Goal: Information Seeking & Learning: Learn about a topic

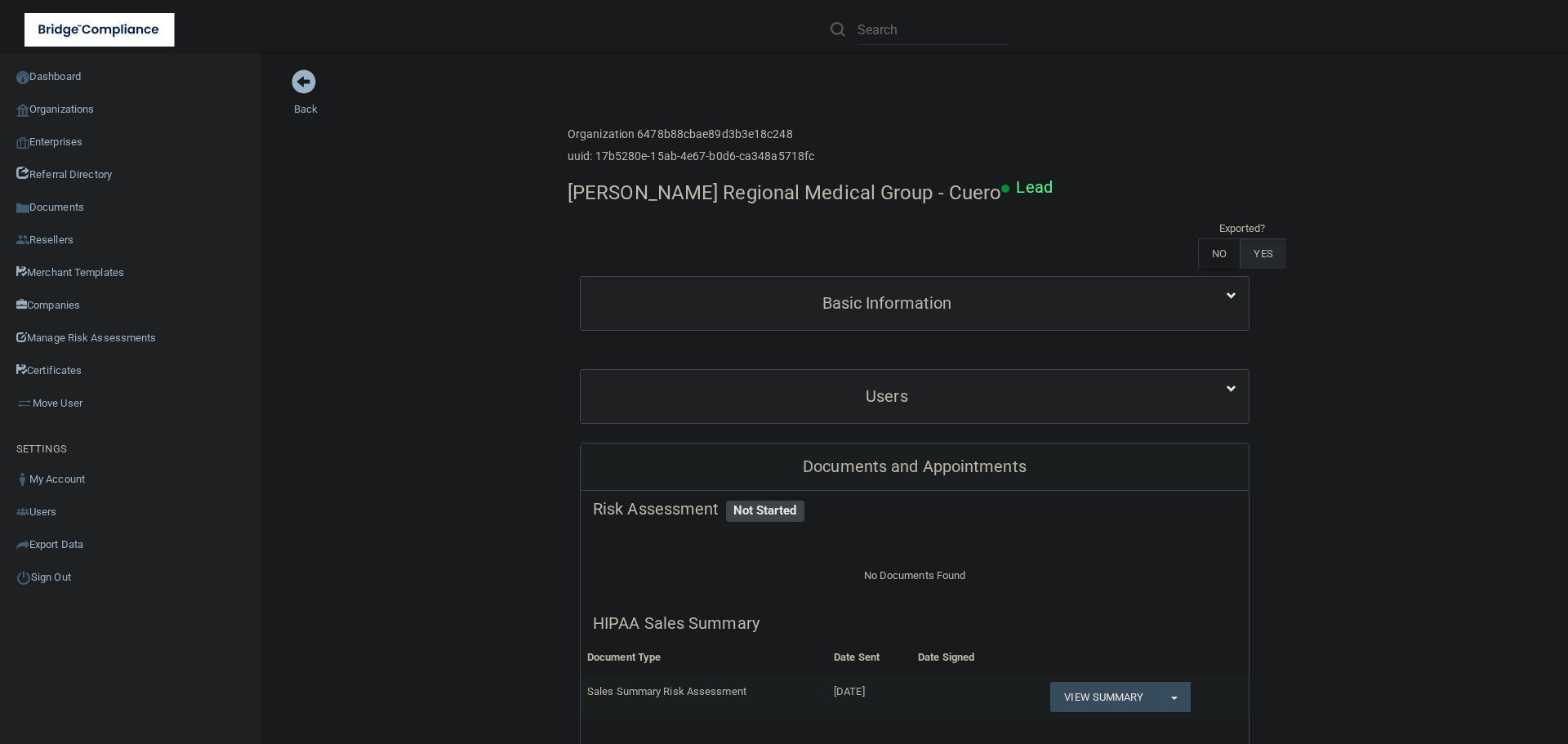
scroll to position [164, 0]
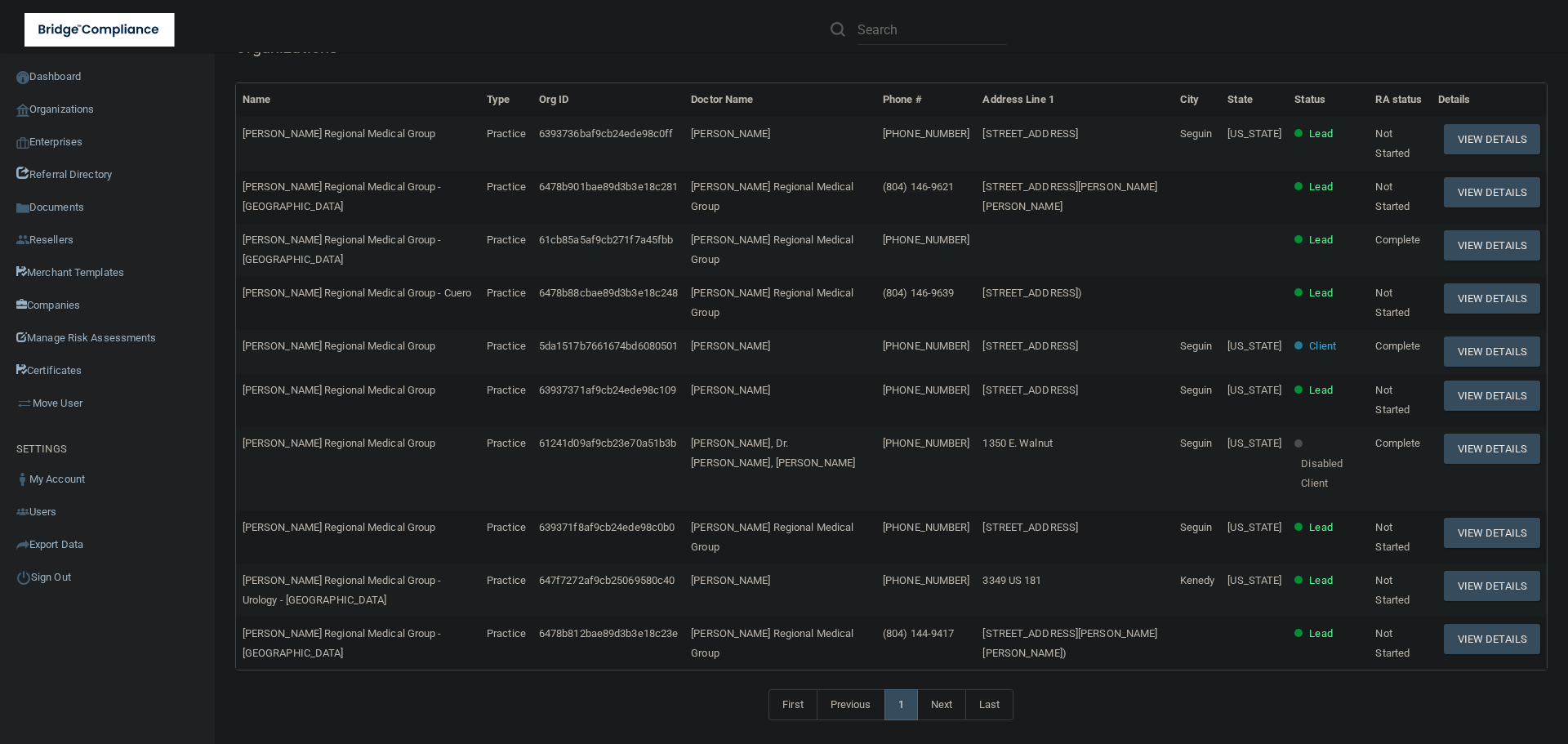
scroll to position [223, 0]
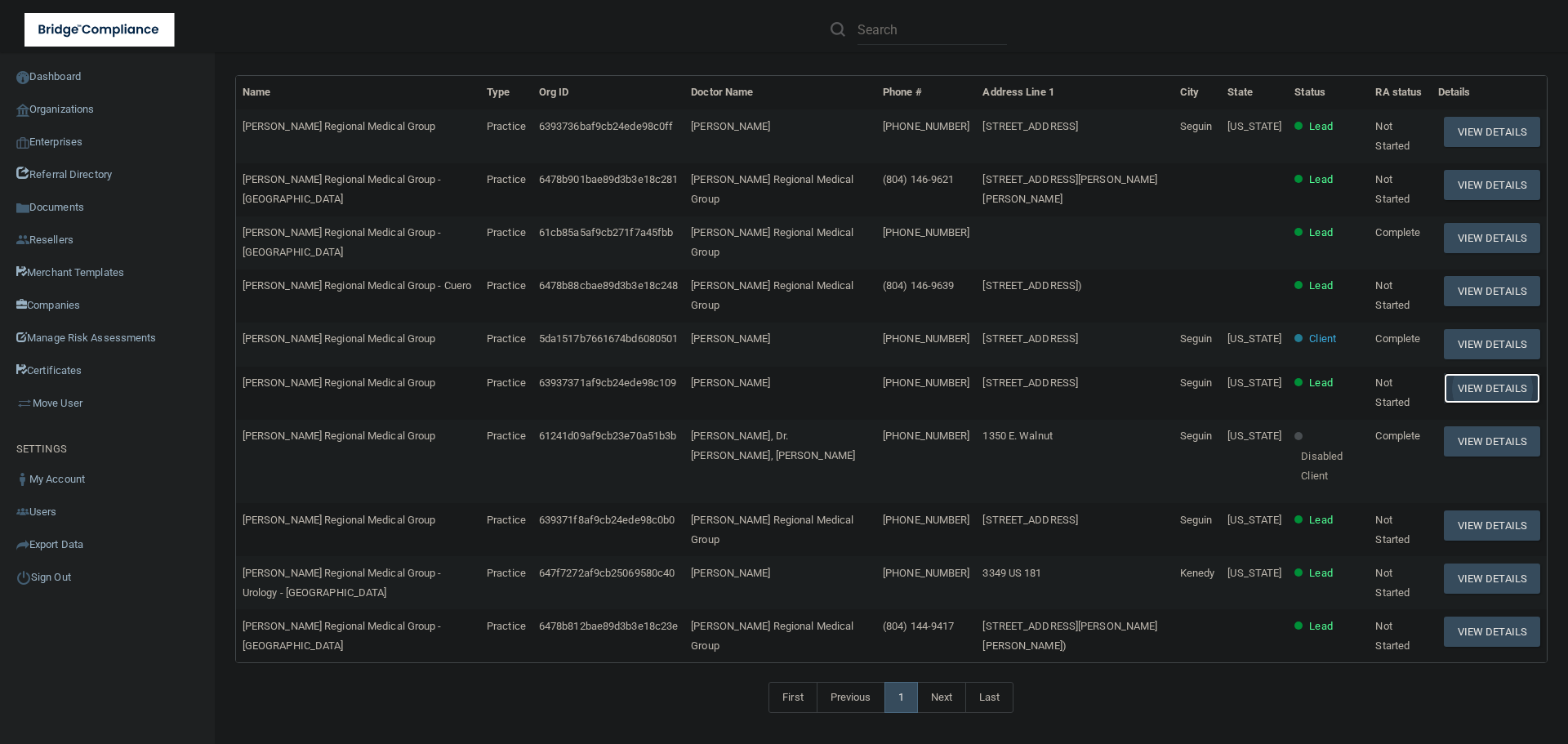
click at [1471, 402] on button "View Details" at bounding box center [1492, 388] width 97 height 30
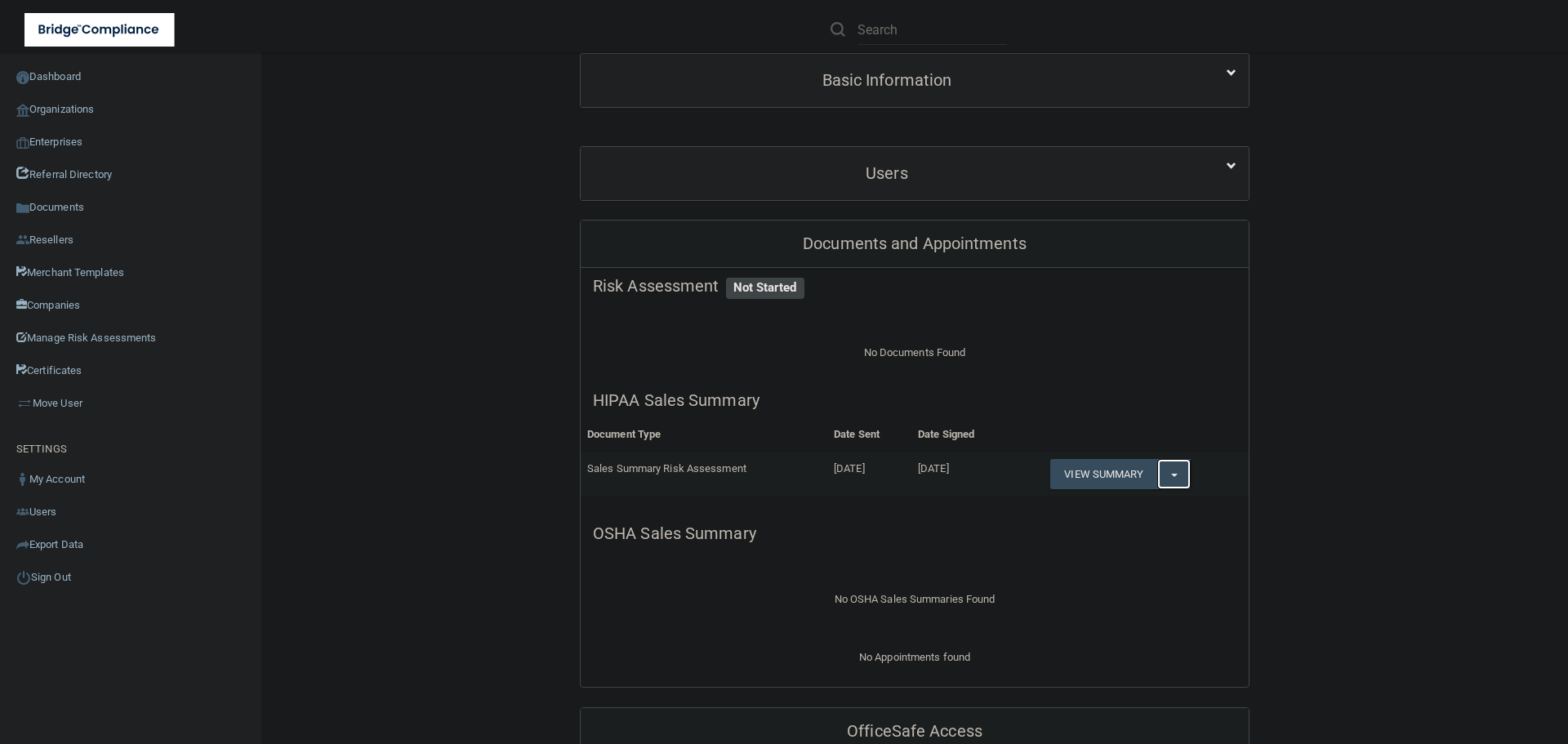
click at [1172, 472] on button "Split button!" at bounding box center [1173, 473] width 33 height 30
click at [1153, 503] on link "Download as PDF" at bounding box center [1118, 507] width 135 height 25
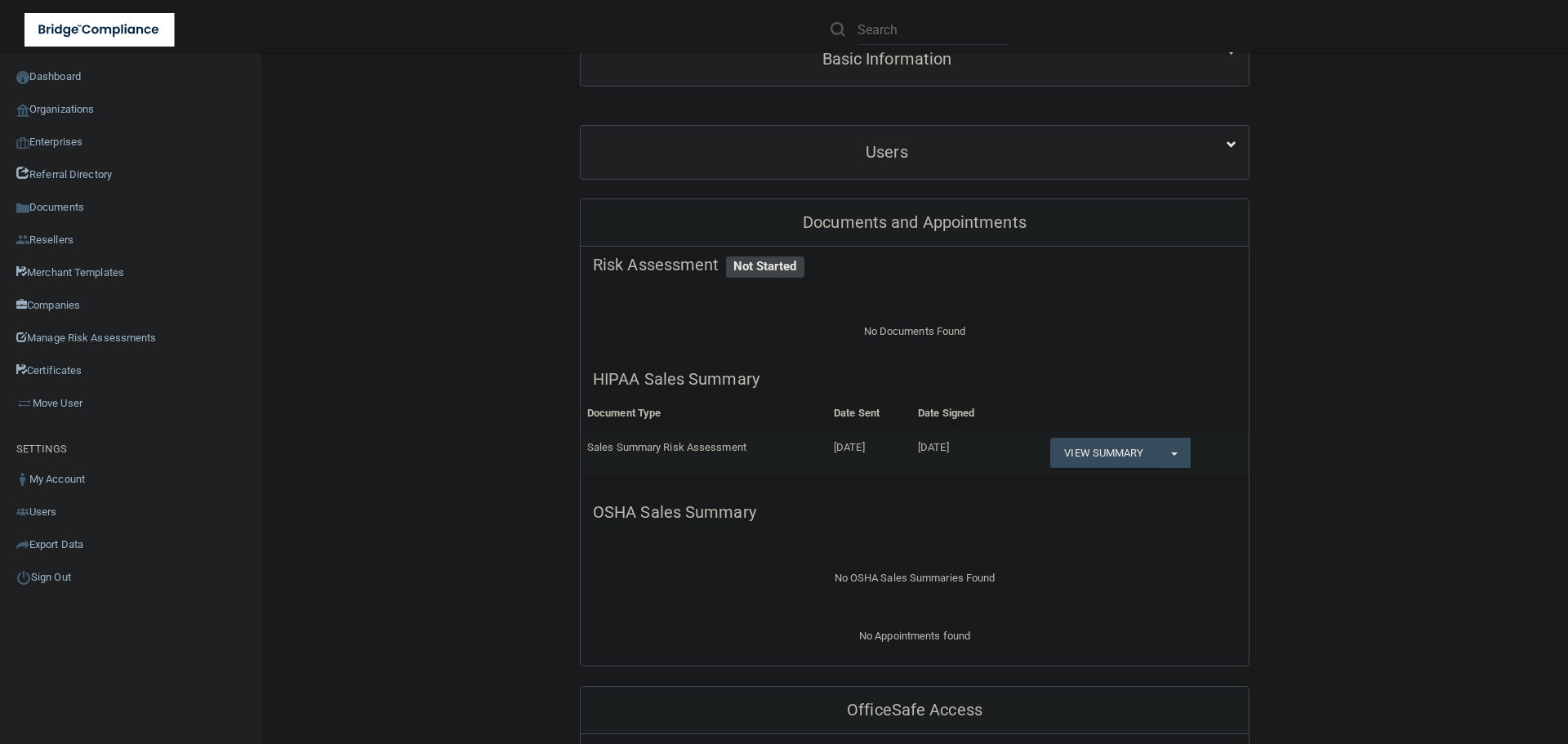
scroll to position [245, 0]
click at [1172, 452] on span "button" at bounding box center [1175, 453] width 7 height 3
click at [1140, 485] on link "Download as PDF" at bounding box center [1118, 485] width 135 height 25
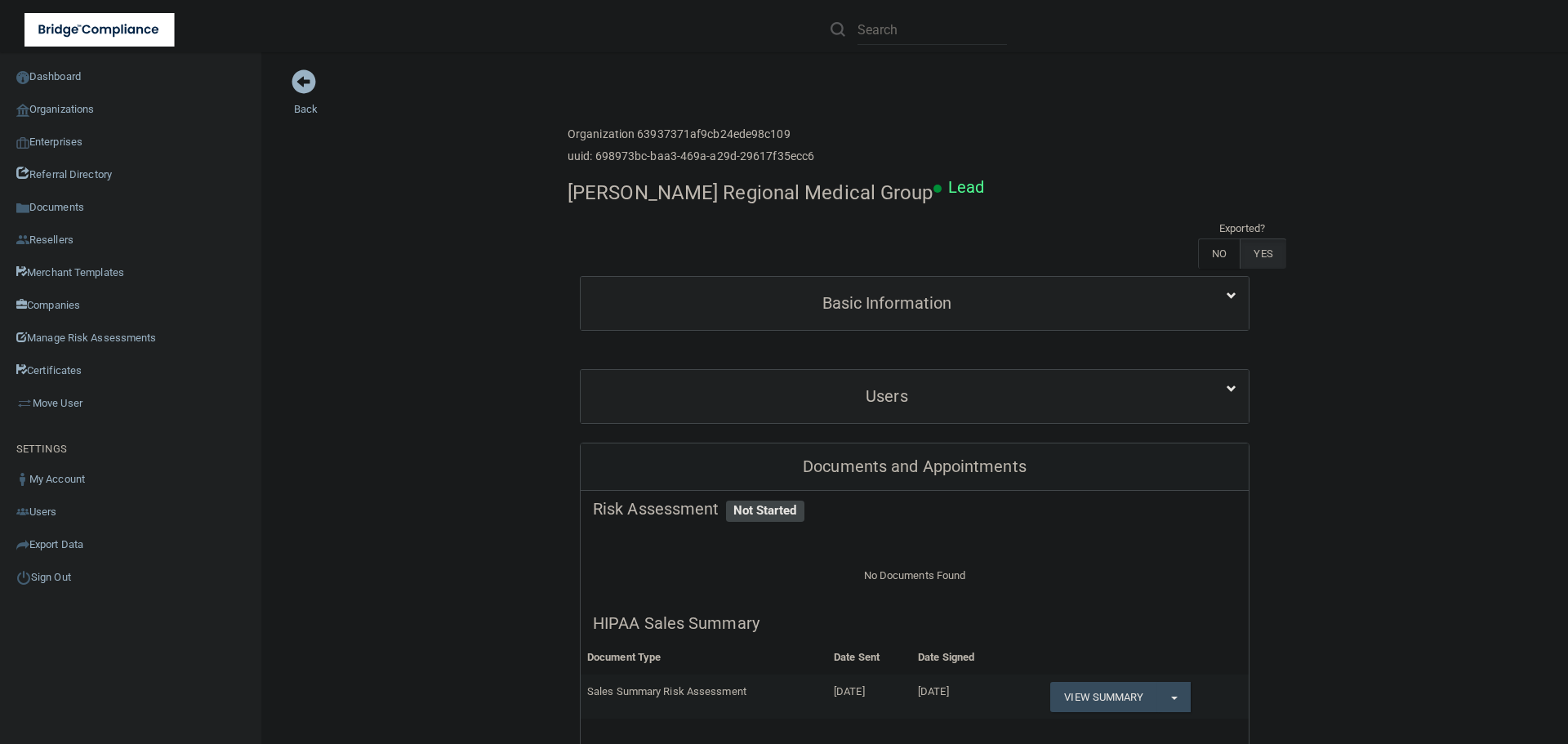
click at [740, 281] on div "Basic Information" at bounding box center [915, 303] width 668 height 53
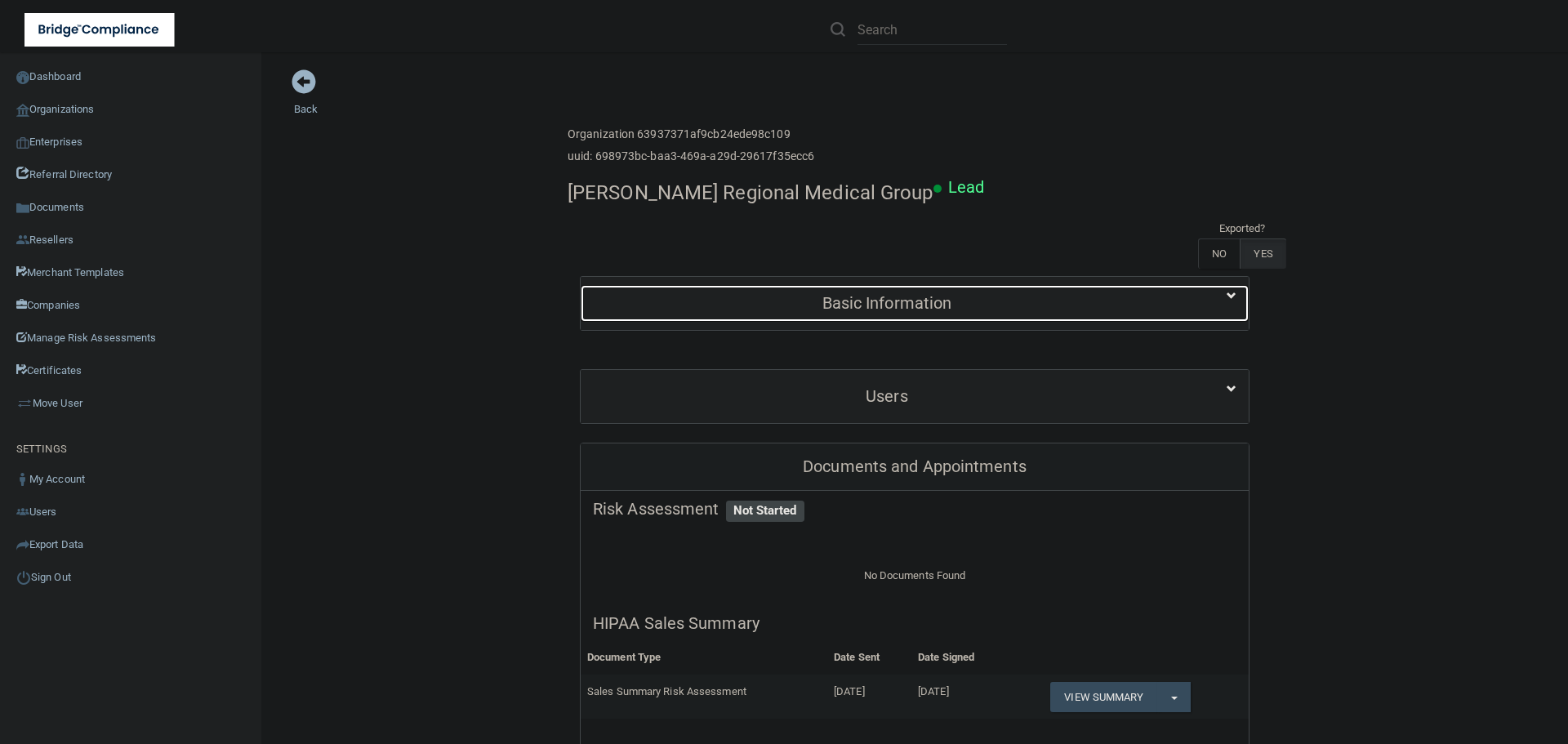
click at [770, 307] on h5 "Basic Information" at bounding box center [886, 302] width 588 height 18
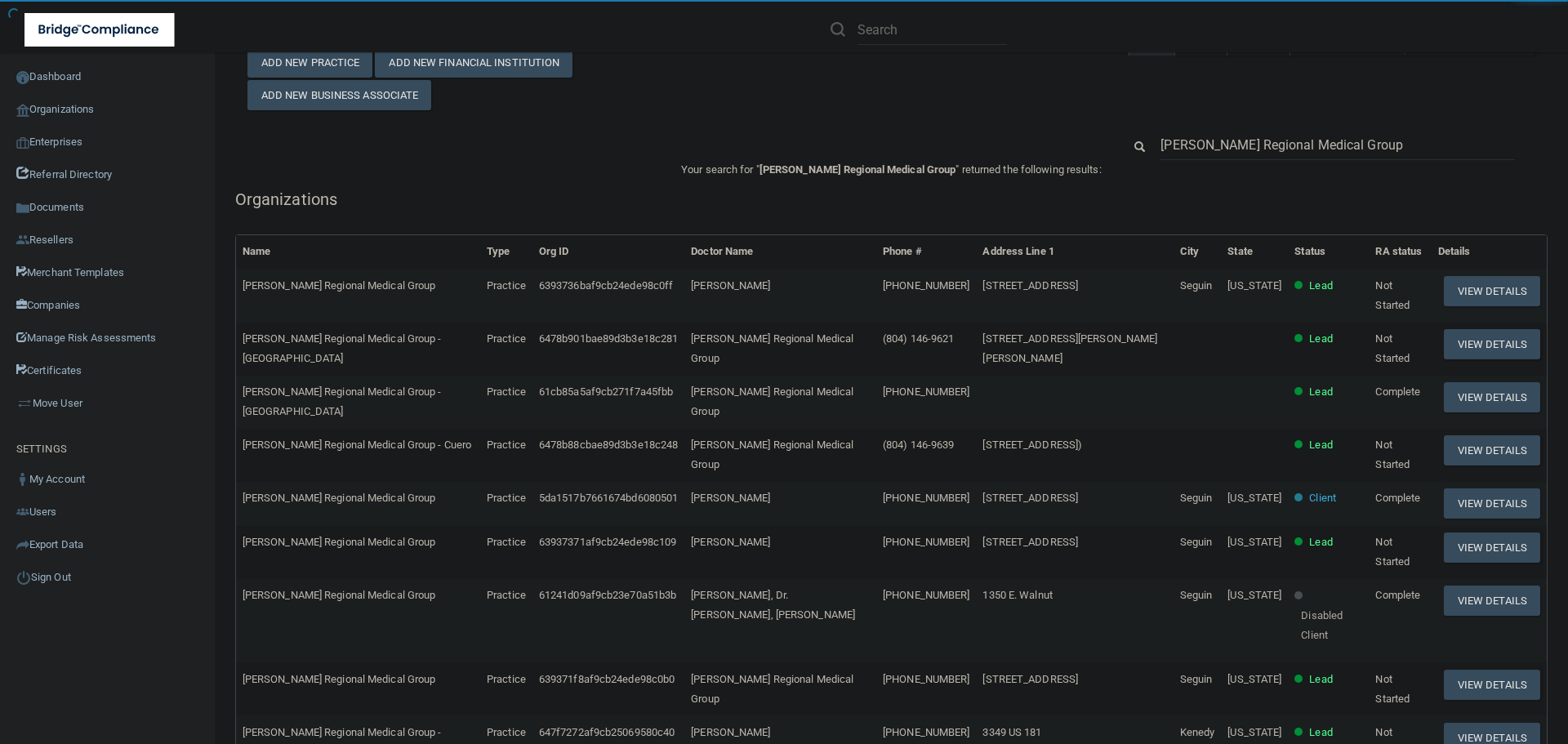
scroll to position [81, 0]
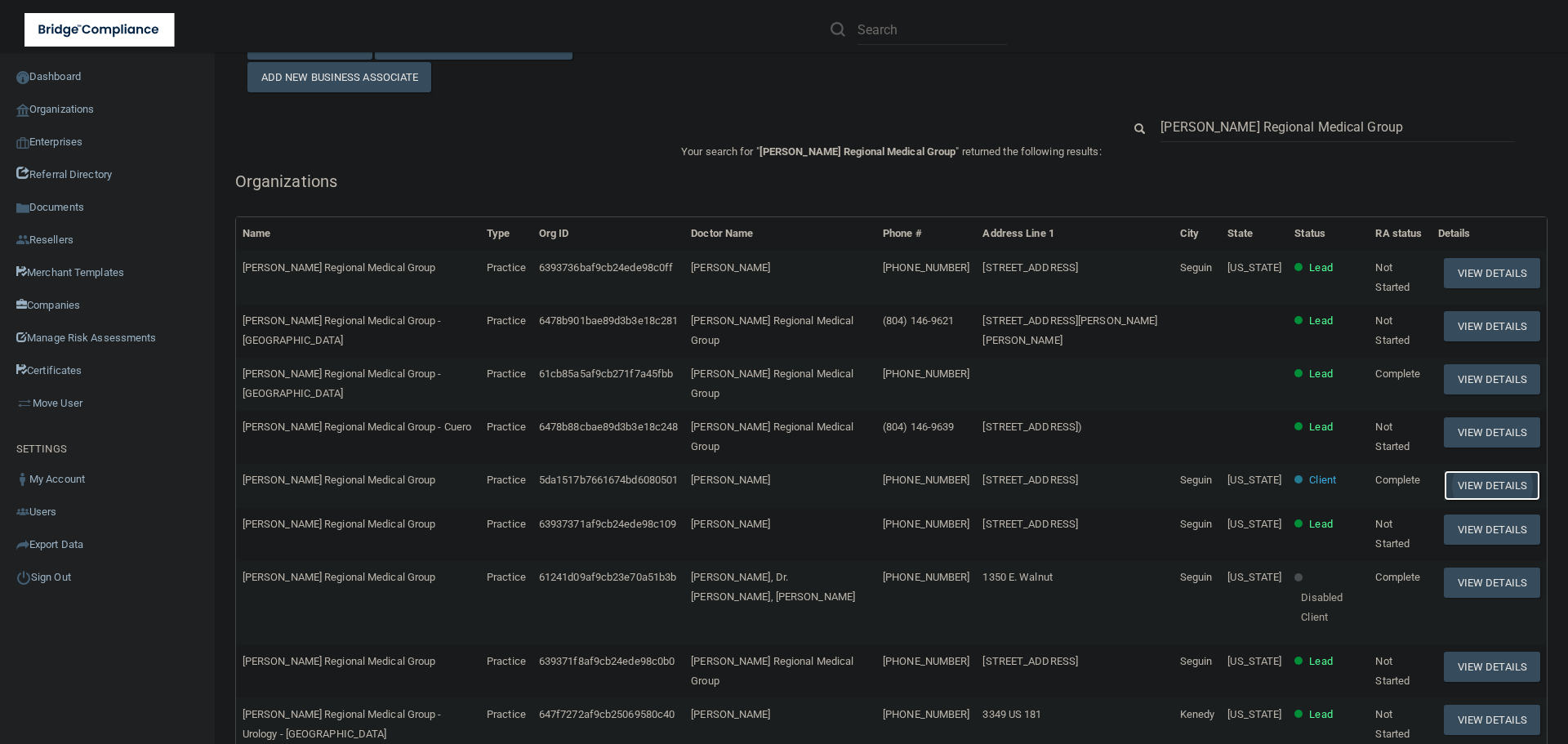
click at [1467, 477] on button "View Details" at bounding box center [1492, 485] width 97 height 30
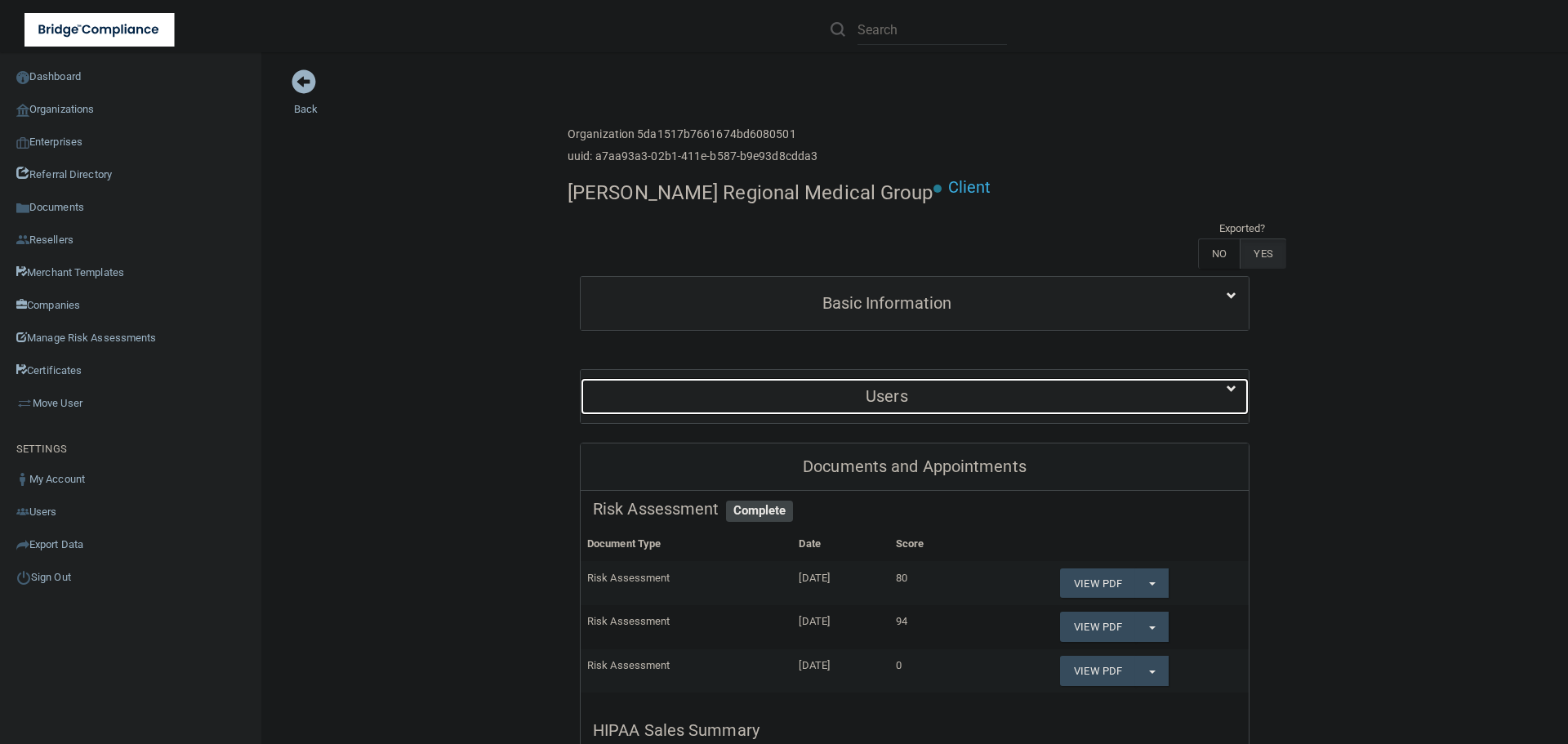
click at [951, 384] on div "Users" at bounding box center [886, 396] width 612 height 37
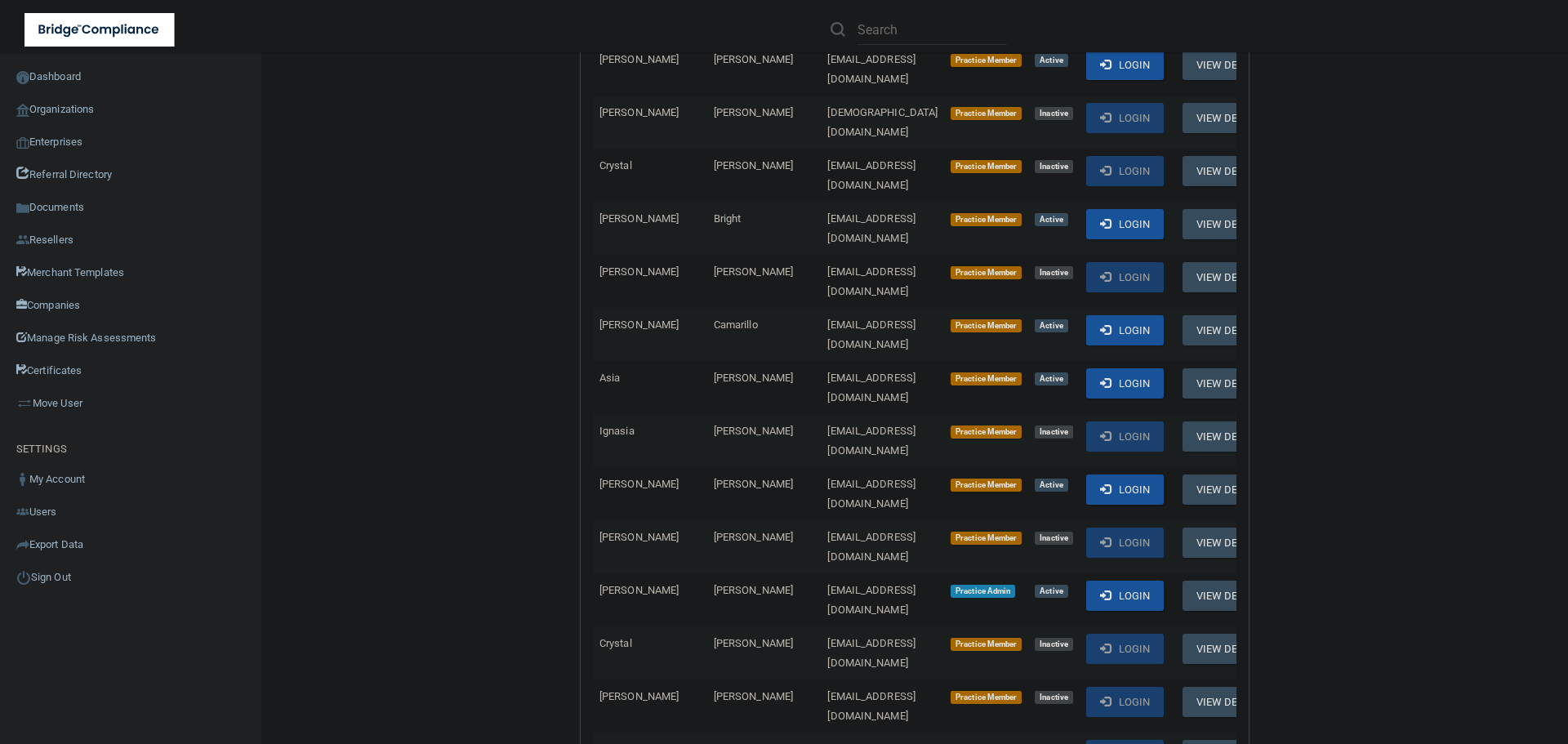
scroll to position [1470, 0]
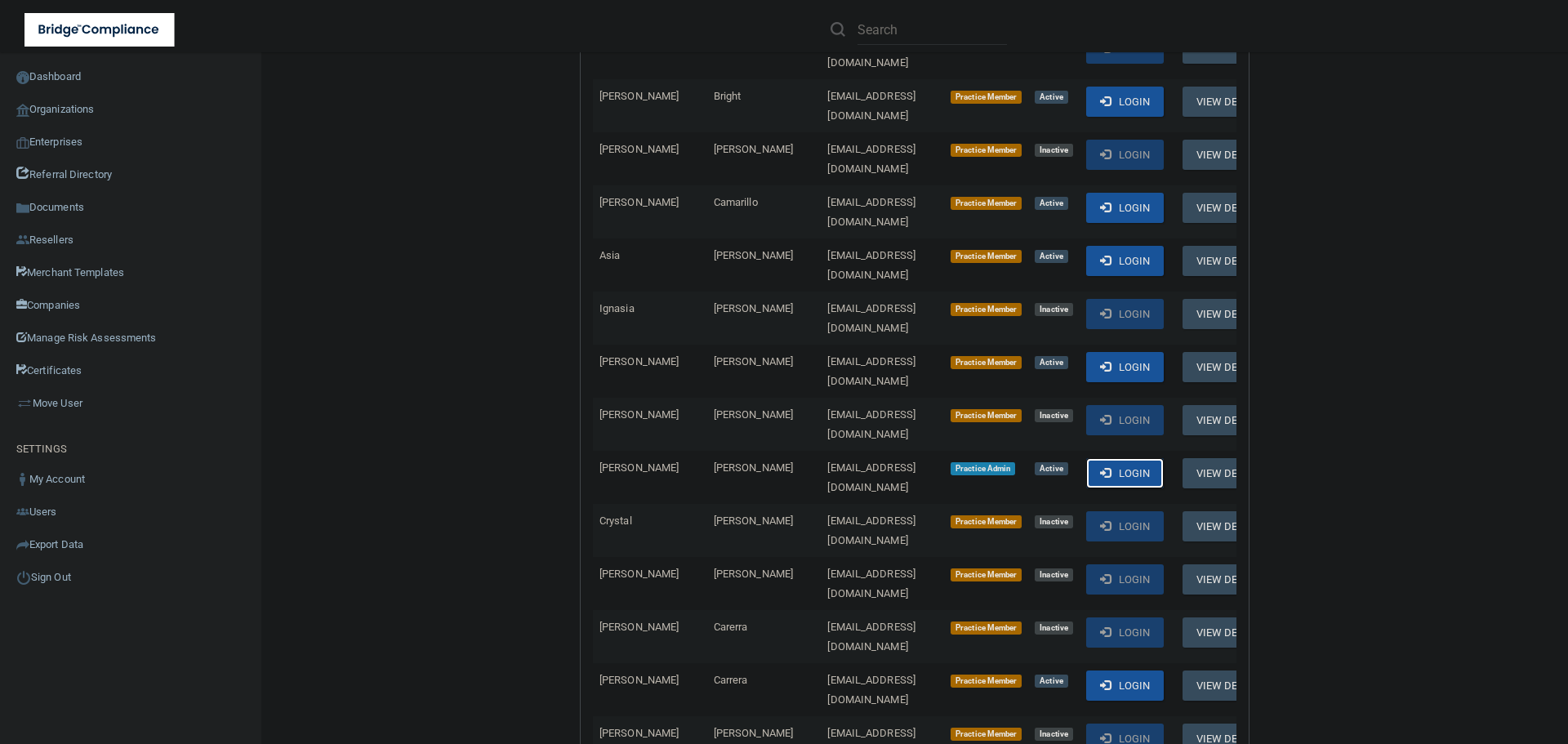
click at [1094, 458] on button "Login" at bounding box center [1124, 473] width 78 height 30
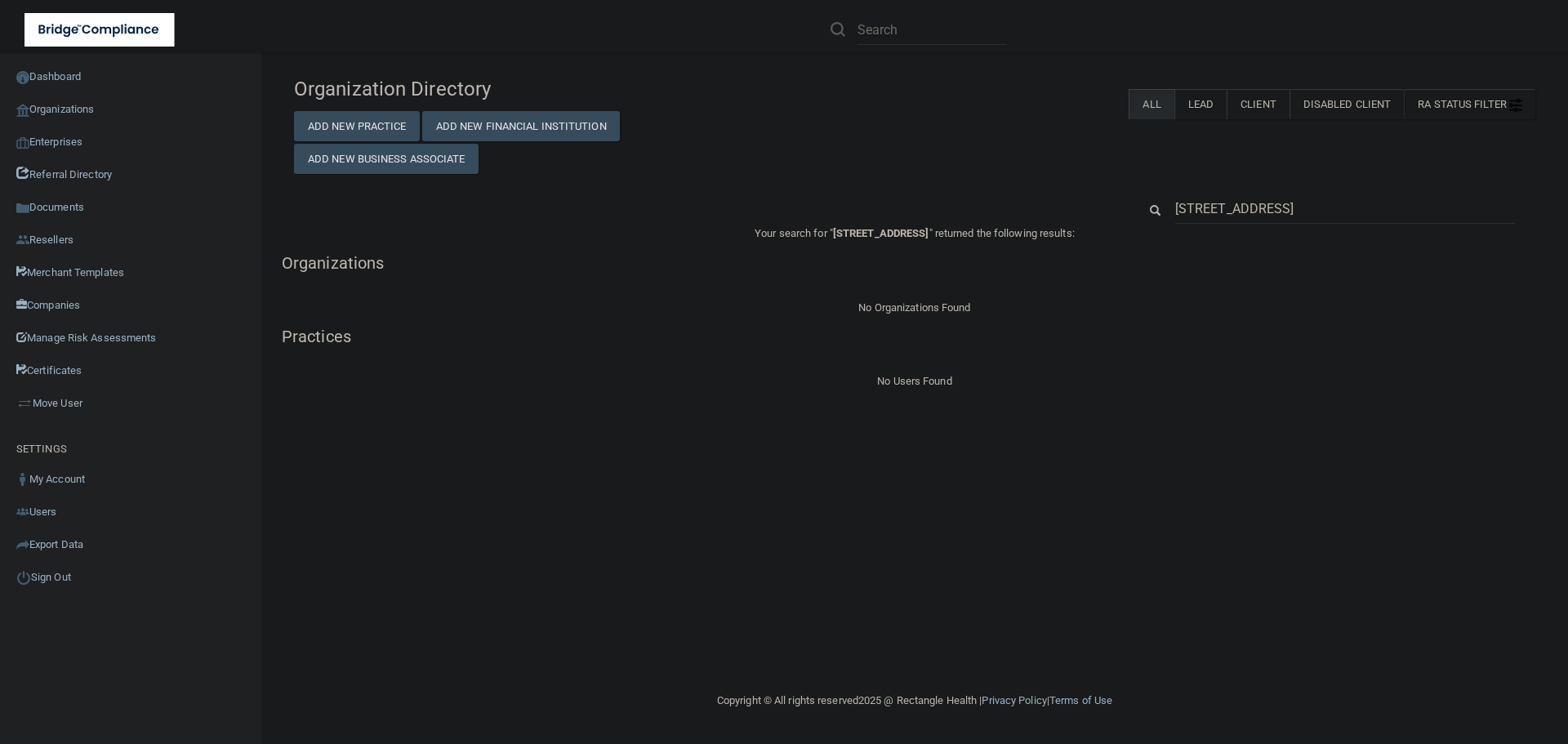
drag, startPoint x: 1244, startPoint y: 187, endPoint x: 1126, endPoint y: 150, distance: 123.7
click at [1126, 150] on div "Organization Directory Add New Practice Add New Financial Institution Add New B…" at bounding box center [915, 229] width 1242 height 323
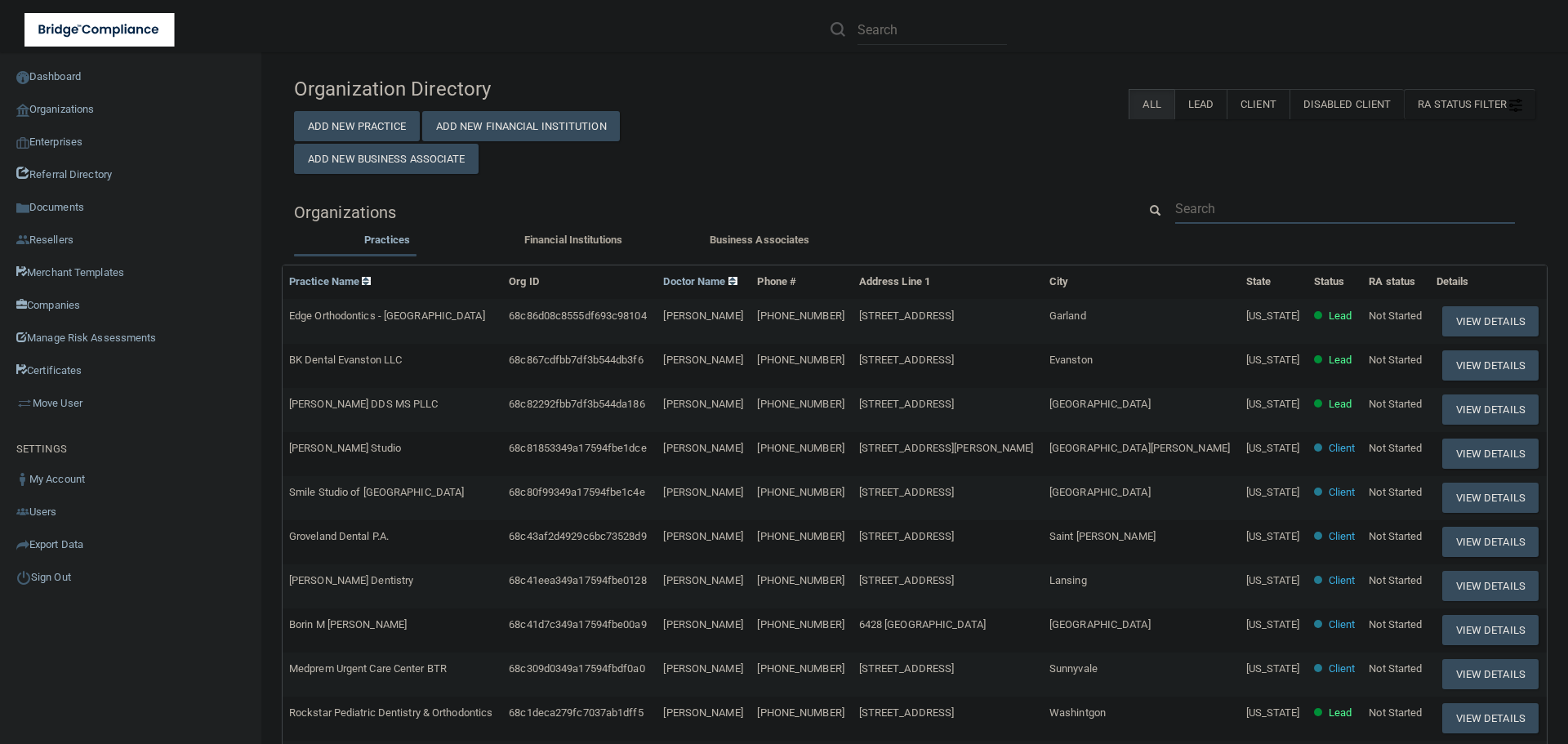
click at [1221, 206] on input "text" at bounding box center [1344, 208] width 340 height 30
paste input "[PERSON_NAME] Regional Medical Group"
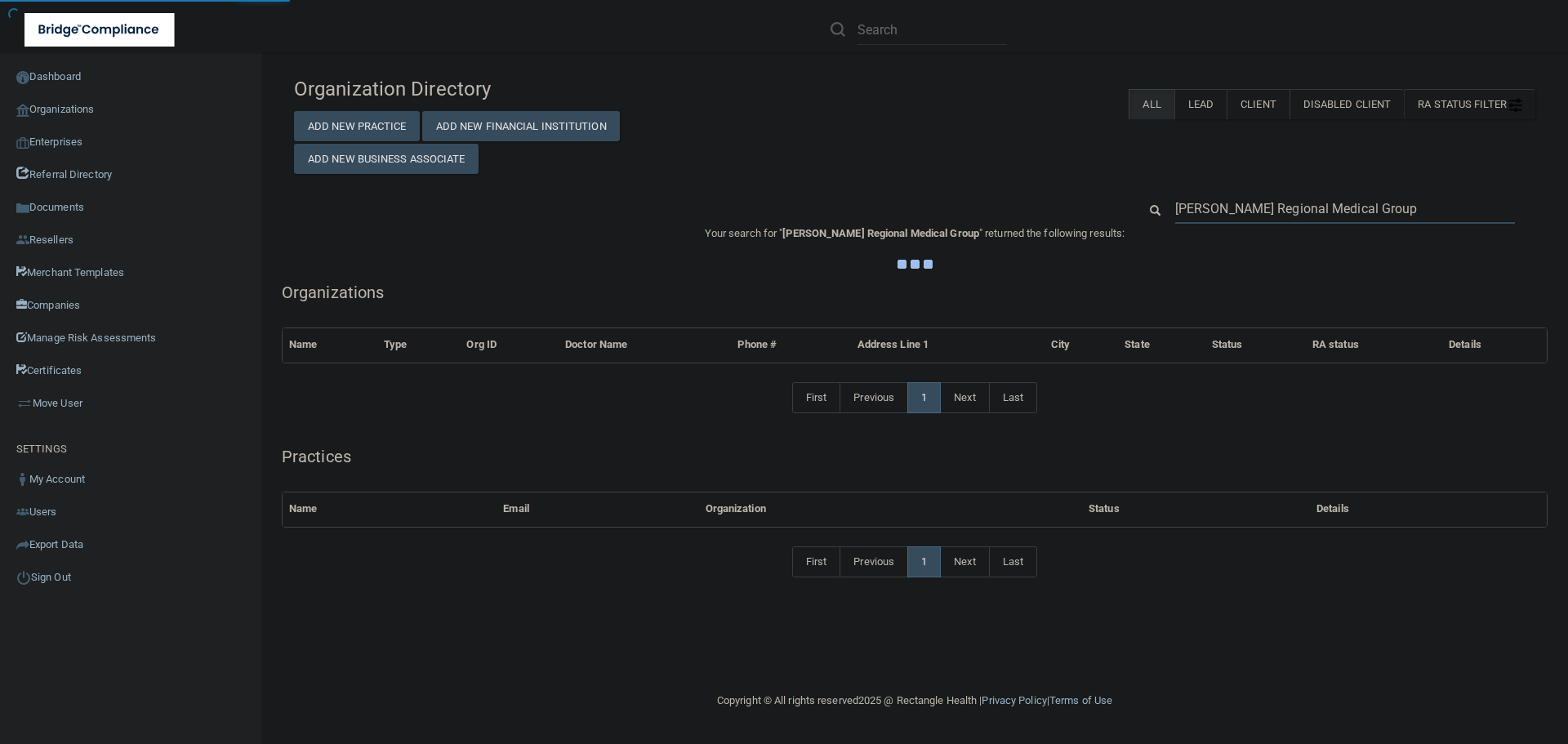
type input "[PERSON_NAME] Regional Medical Group"
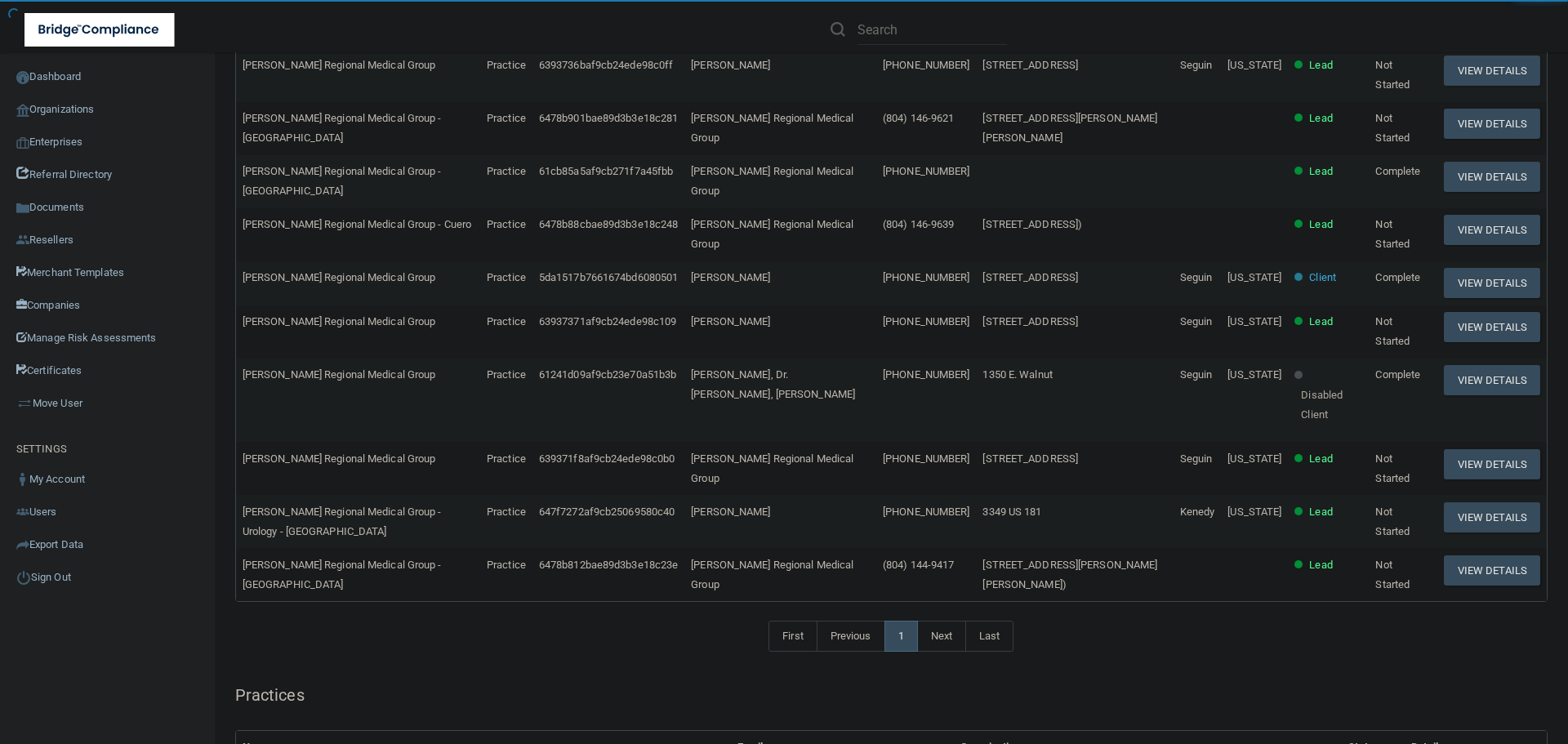
scroll to position [326, 0]
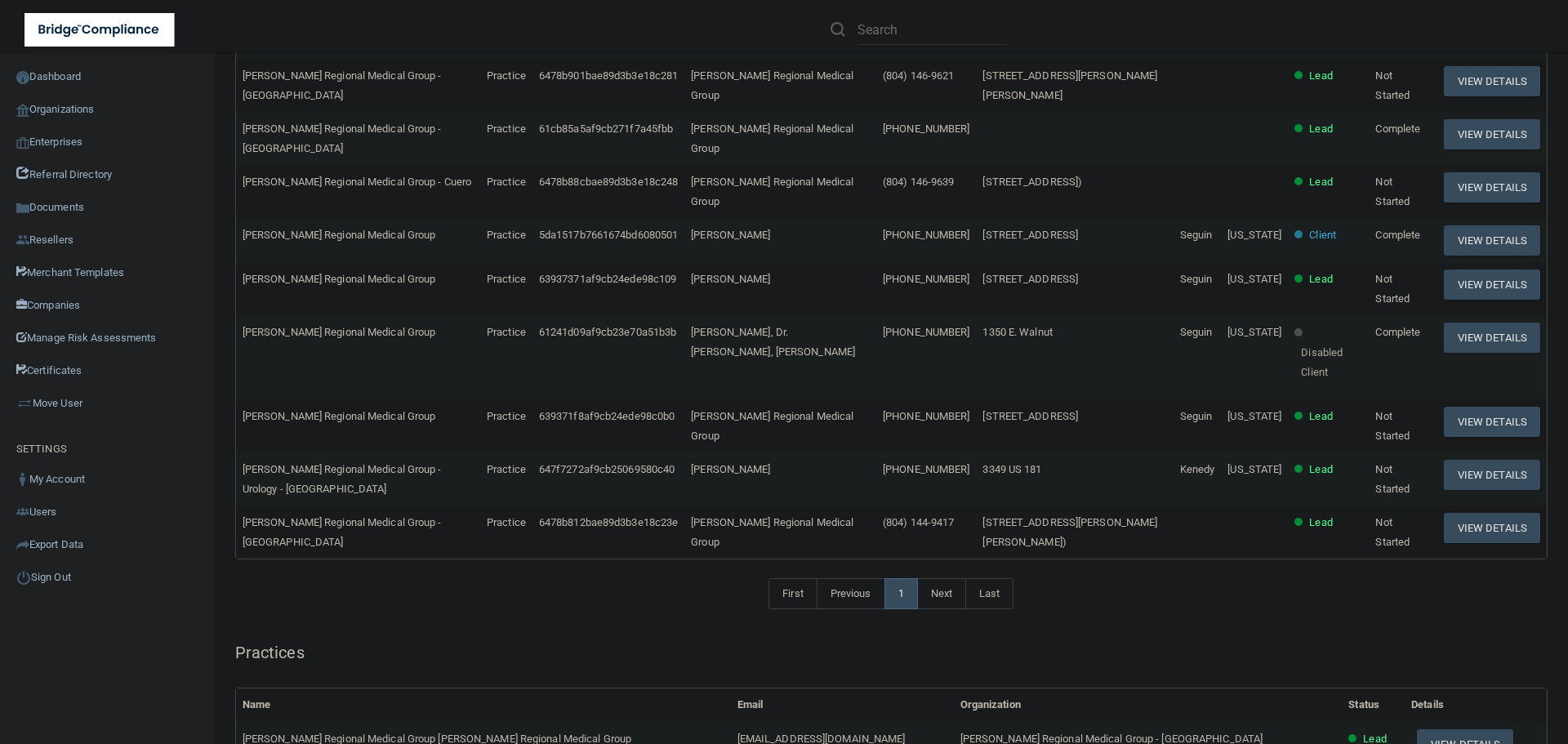
drag, startPoint x: 1065, startPoint y: 236, endPoint x: 978, endPoint y: 223, distance: 88.0
click at [978, 223] on td "[STREET_ADDRESS]" at bounding box center [1075, 241] width 197 height 44
click at [1009, 257] on td "[STREET_ADDRESS]" at bounding box center [1075, 241] width 197 height 44
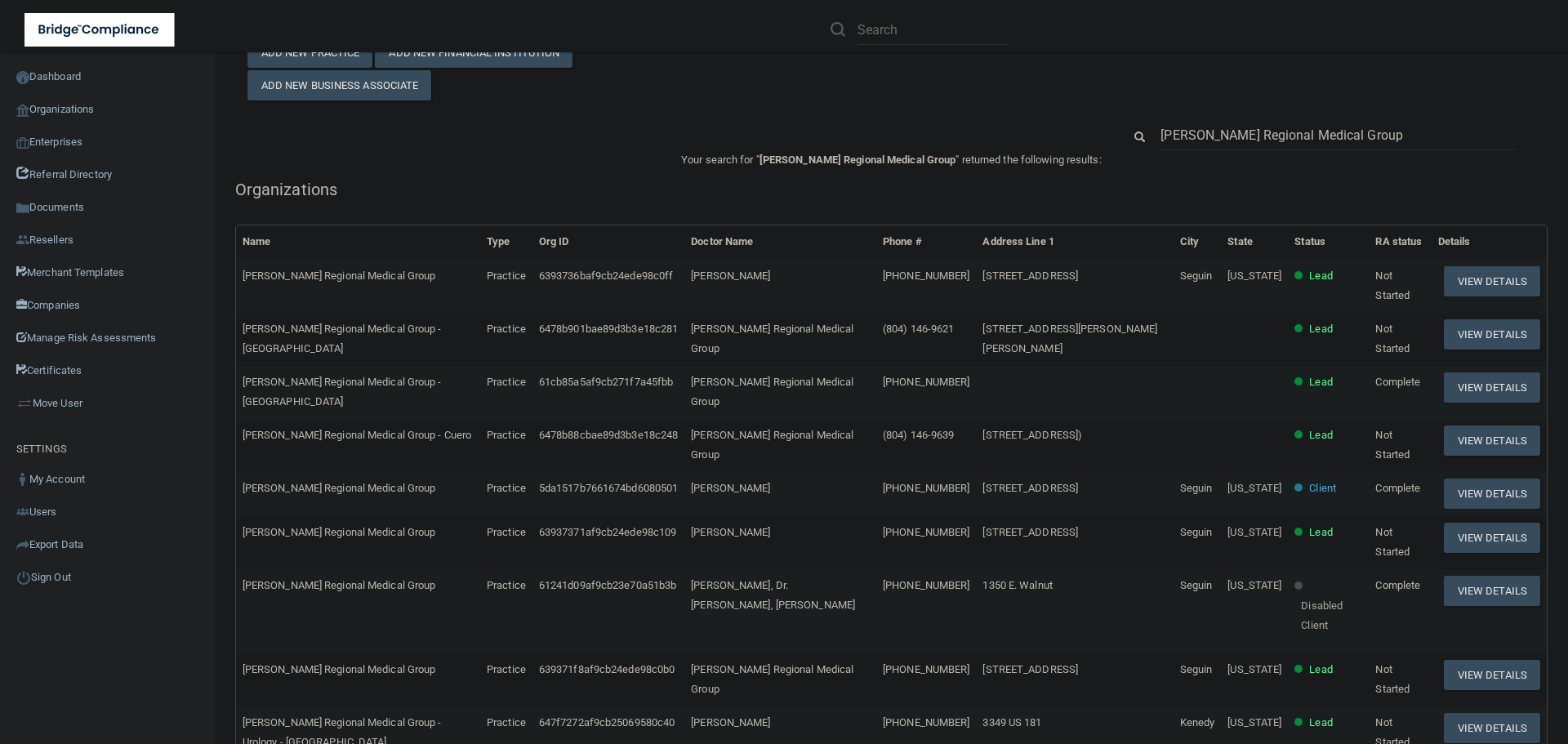
scroll to position [0, 0]
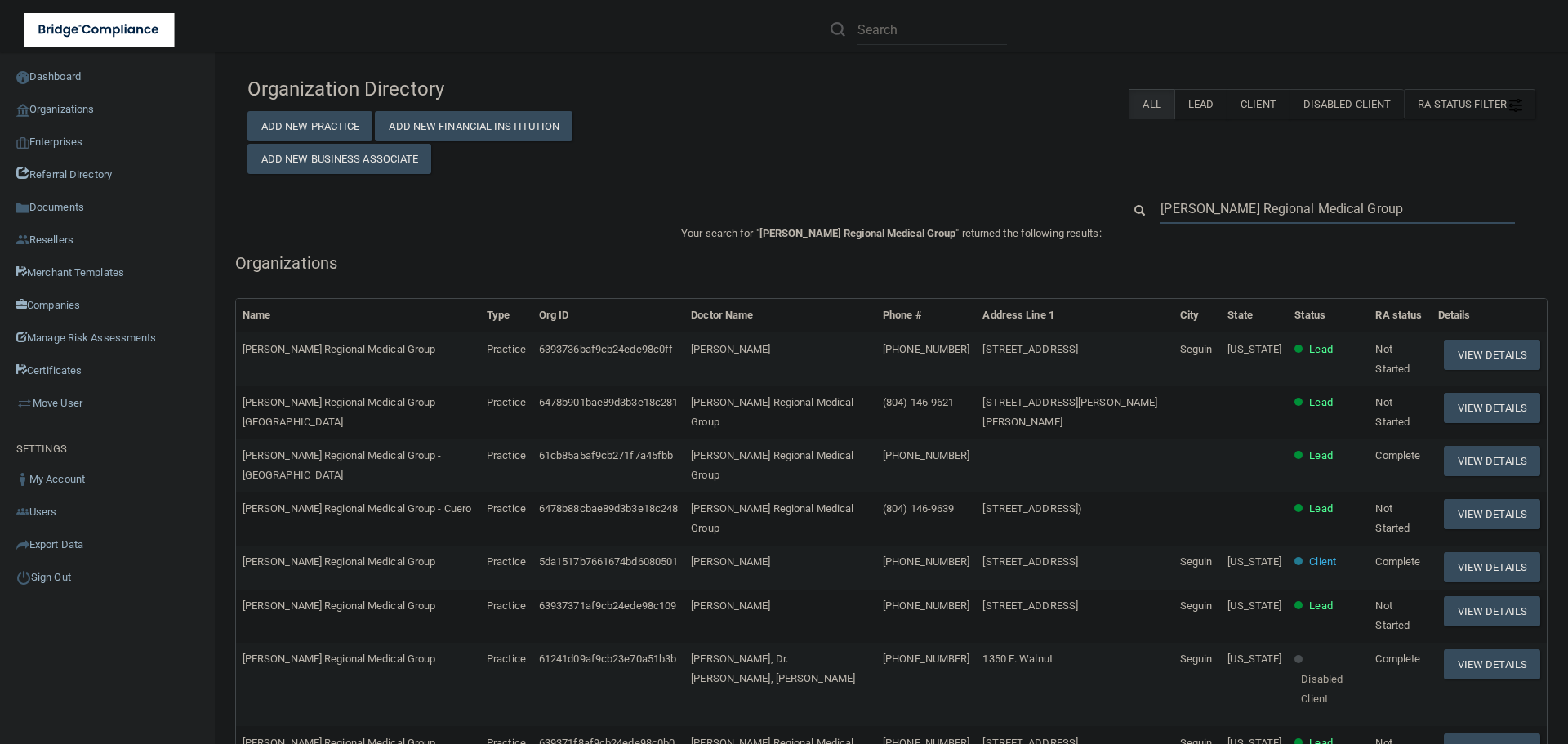
click at [1232, 210] on input "[PERSON_NAME] Regional Medical Group" at bounding box center [1338, 208] width 355 height 30
paste input "Dental Arts and Wellness"
type input "Dental Arts and Wellness"
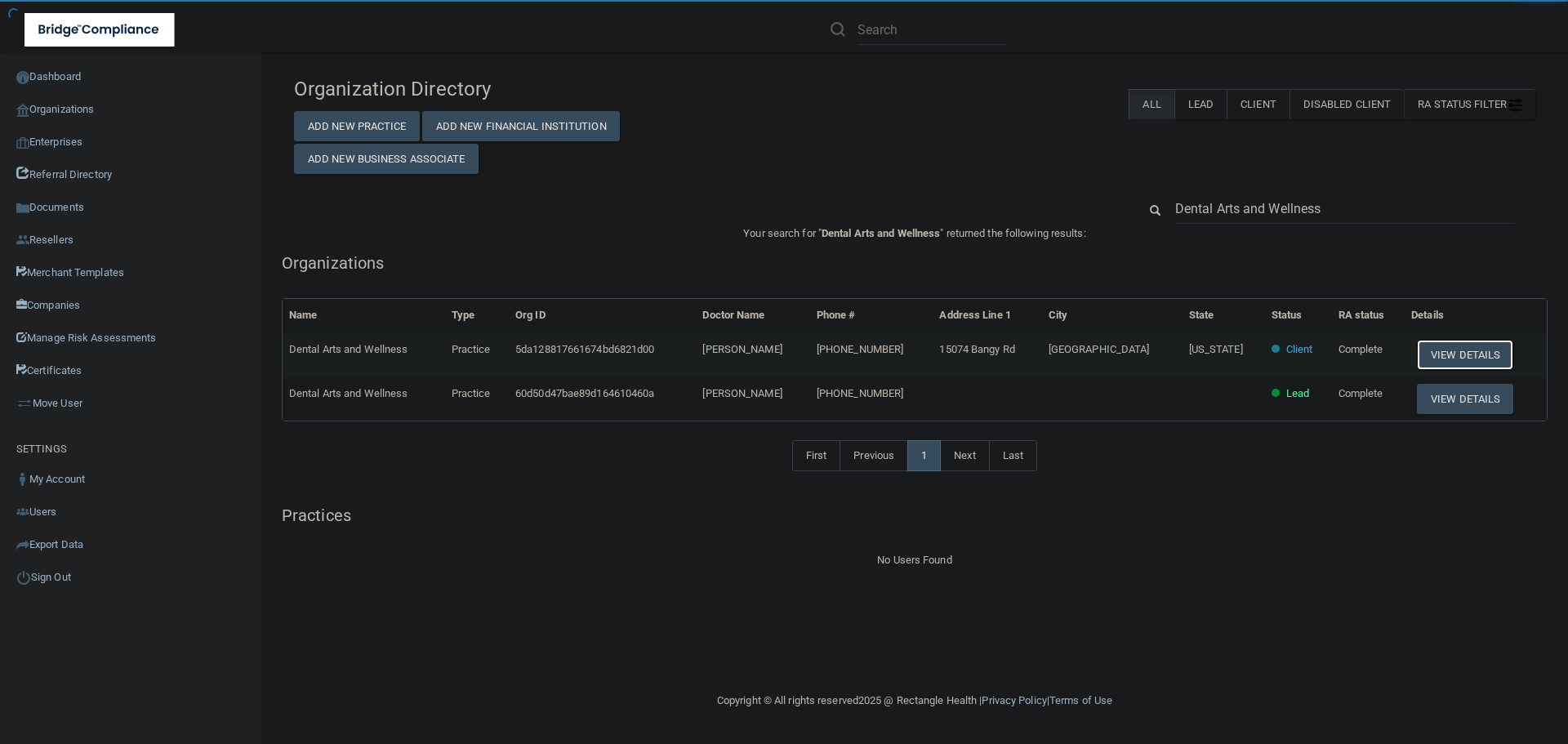
click at [1461, 352] on button "View Details" at bounding box center [1465, 354] width 97 height 30
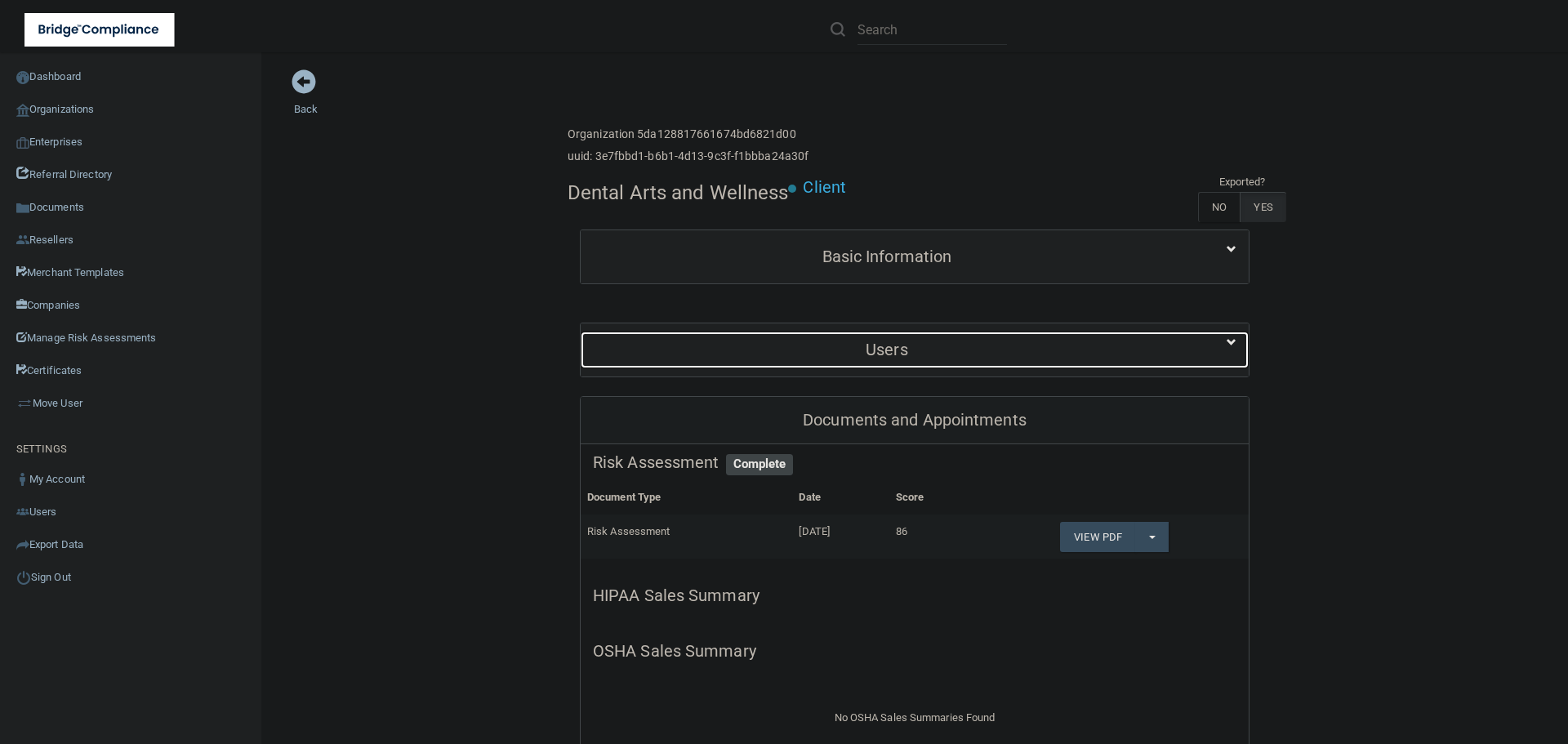
click at [808, 342] on h5 "Users" at bounding box center [886, 349] width 588 height 18
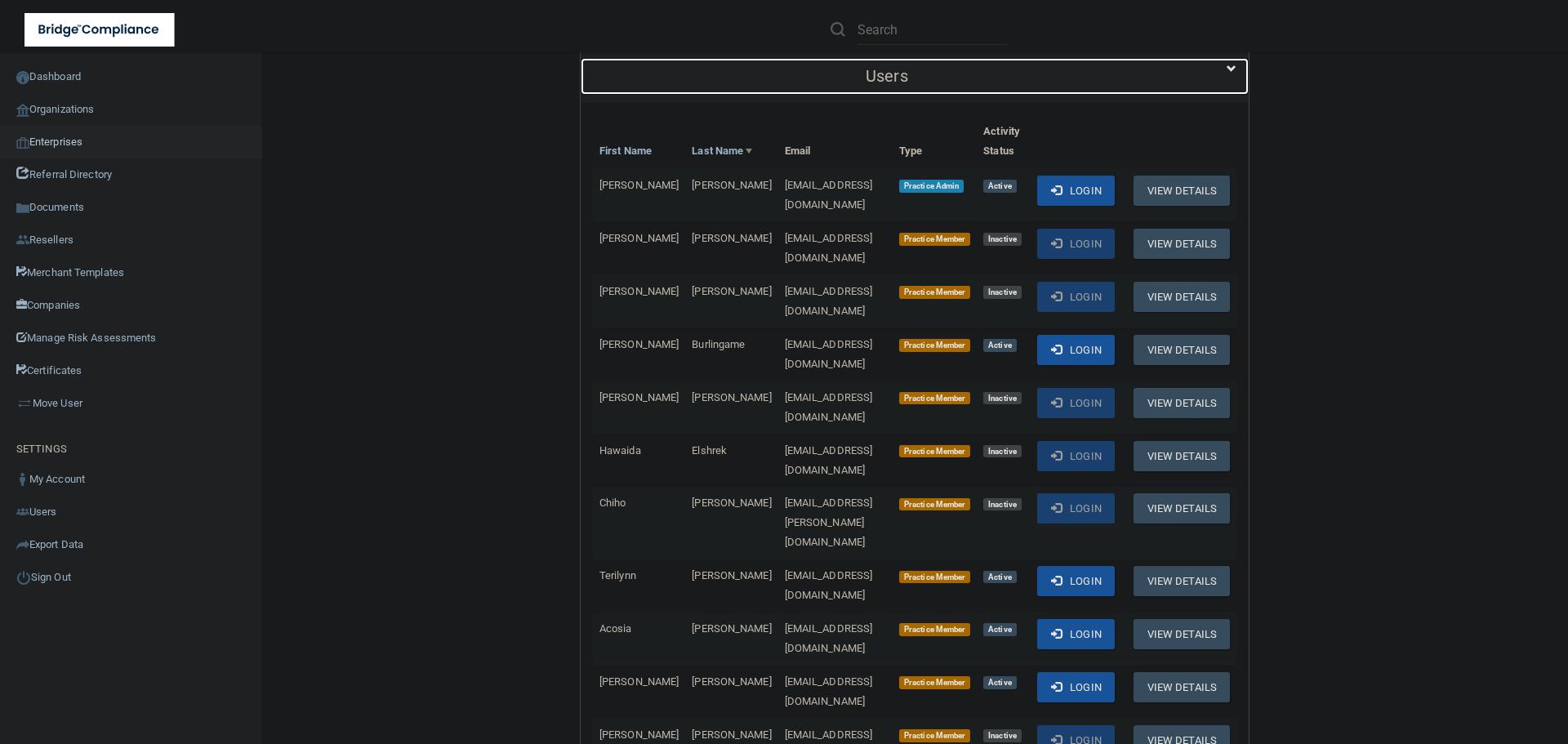
scroll to position [245, 0]
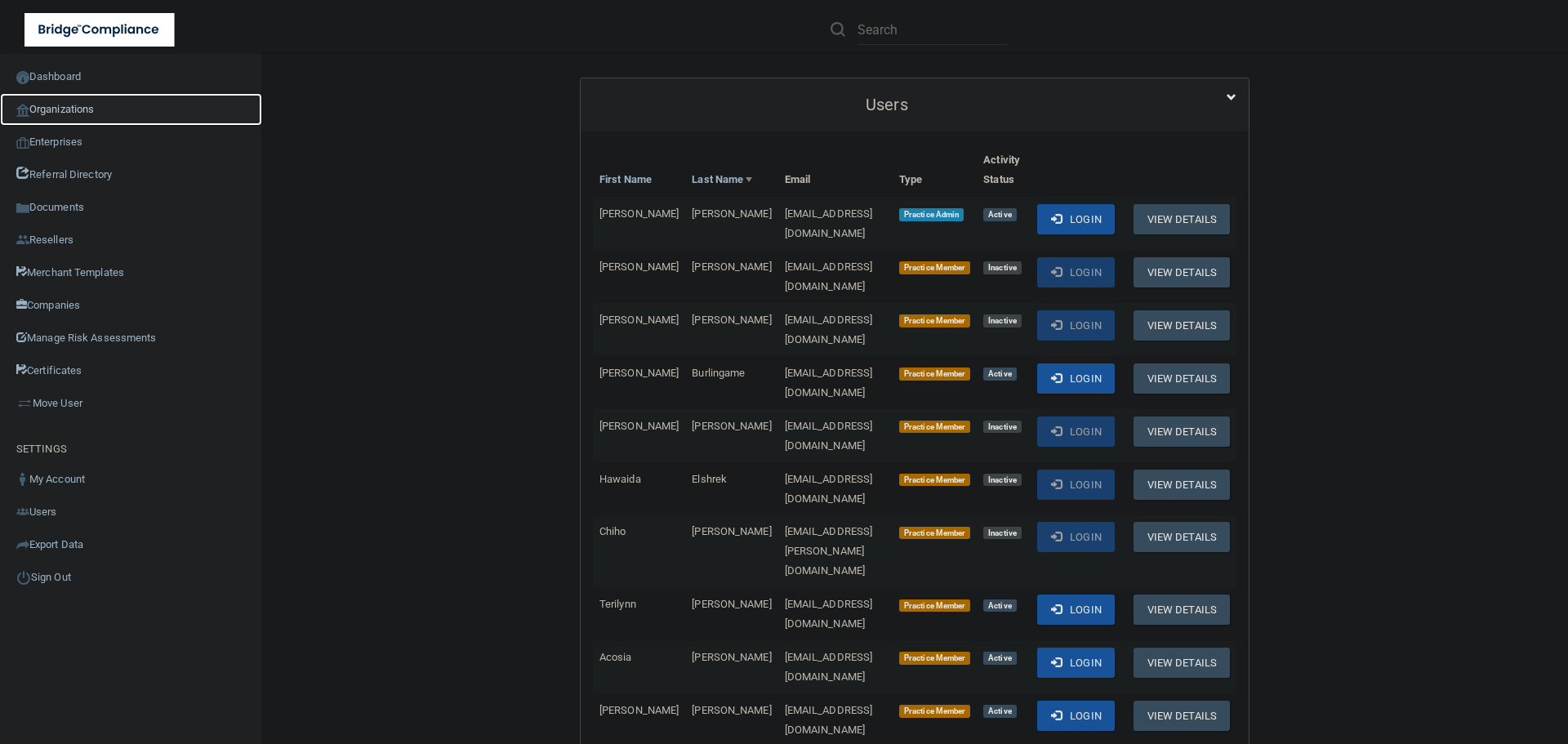
click at [99, 98] on link "Organizations" at bounding box center [131, 110] width 262 height 33
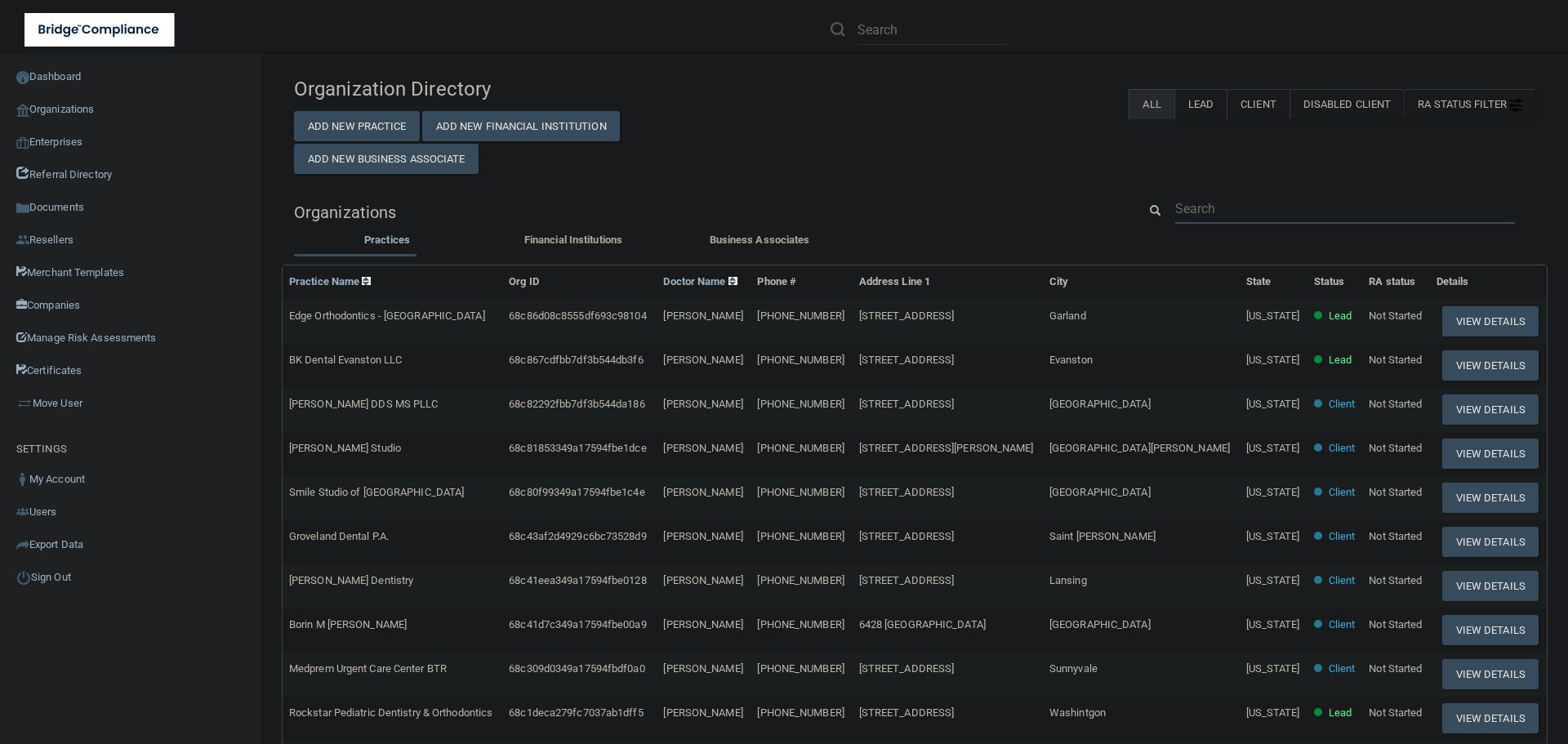
click at [1199, 208] on input "text" at bounding box center [1344, 208] width 340 height 30
paste input "[EMAIL_ADDRESS][DOMAIN_NAME]"
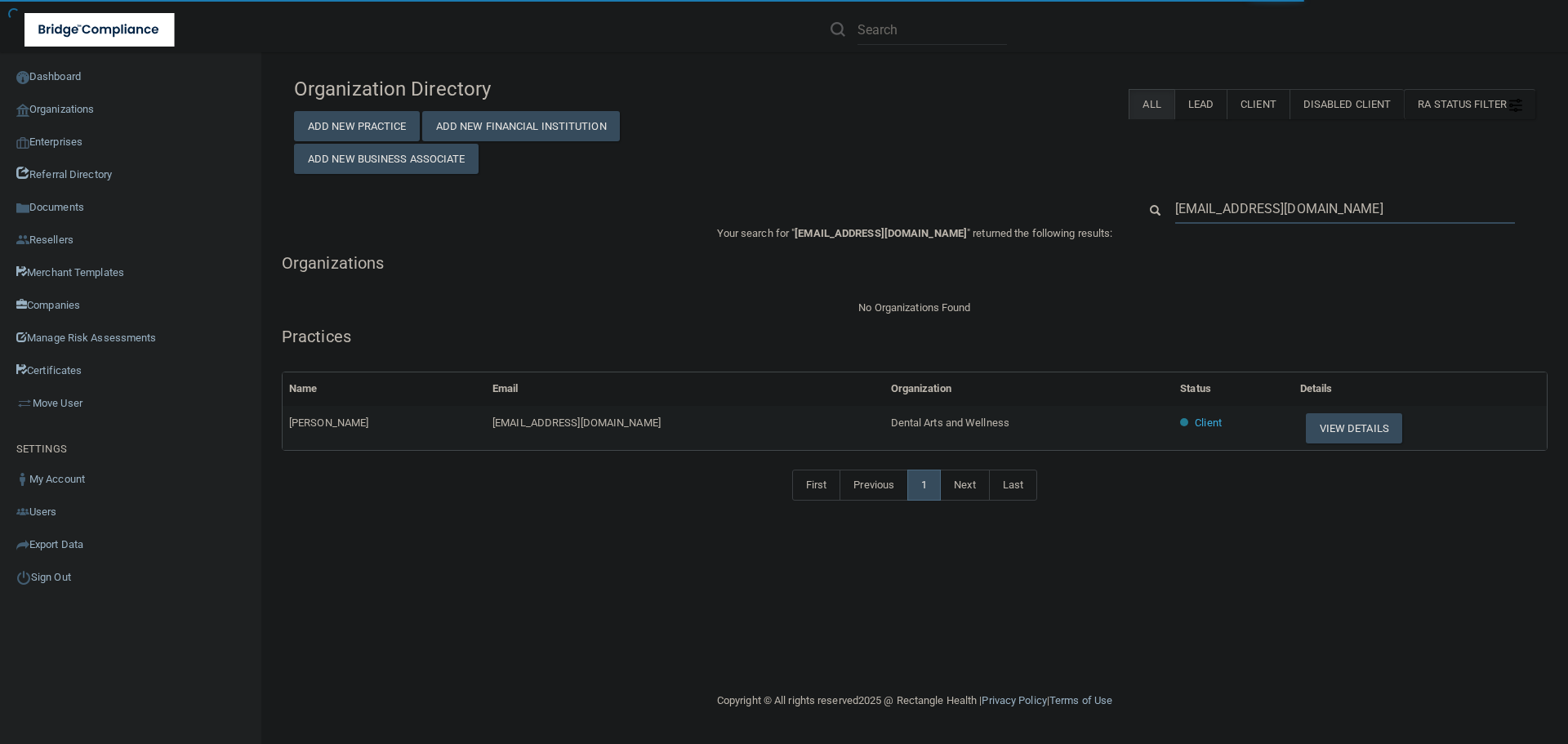
type input "[EMAIL_ADDRESS][DOMAIN_NAME]"
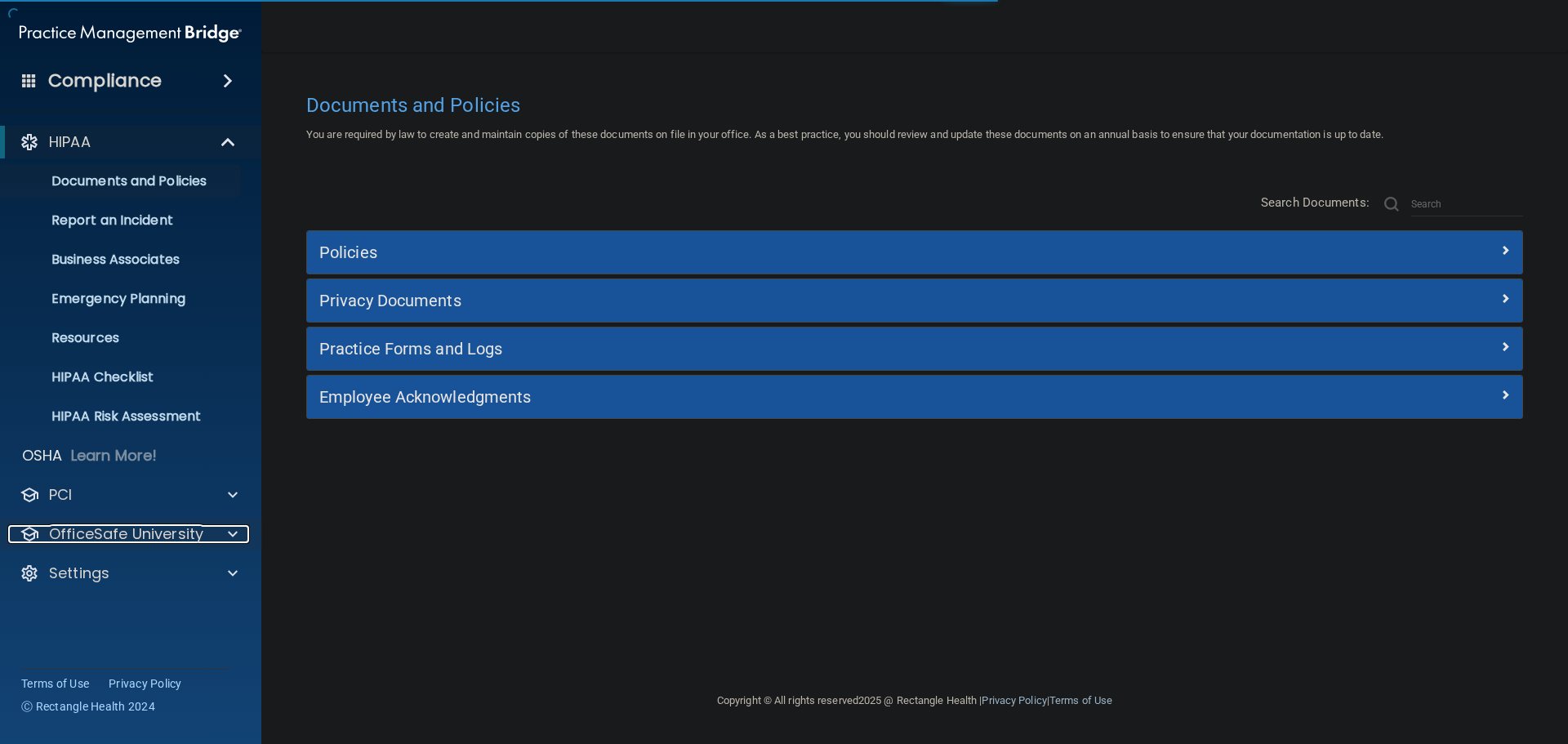
click at [222, 527] on div at bounding box center [230, 533] width 41 height 20
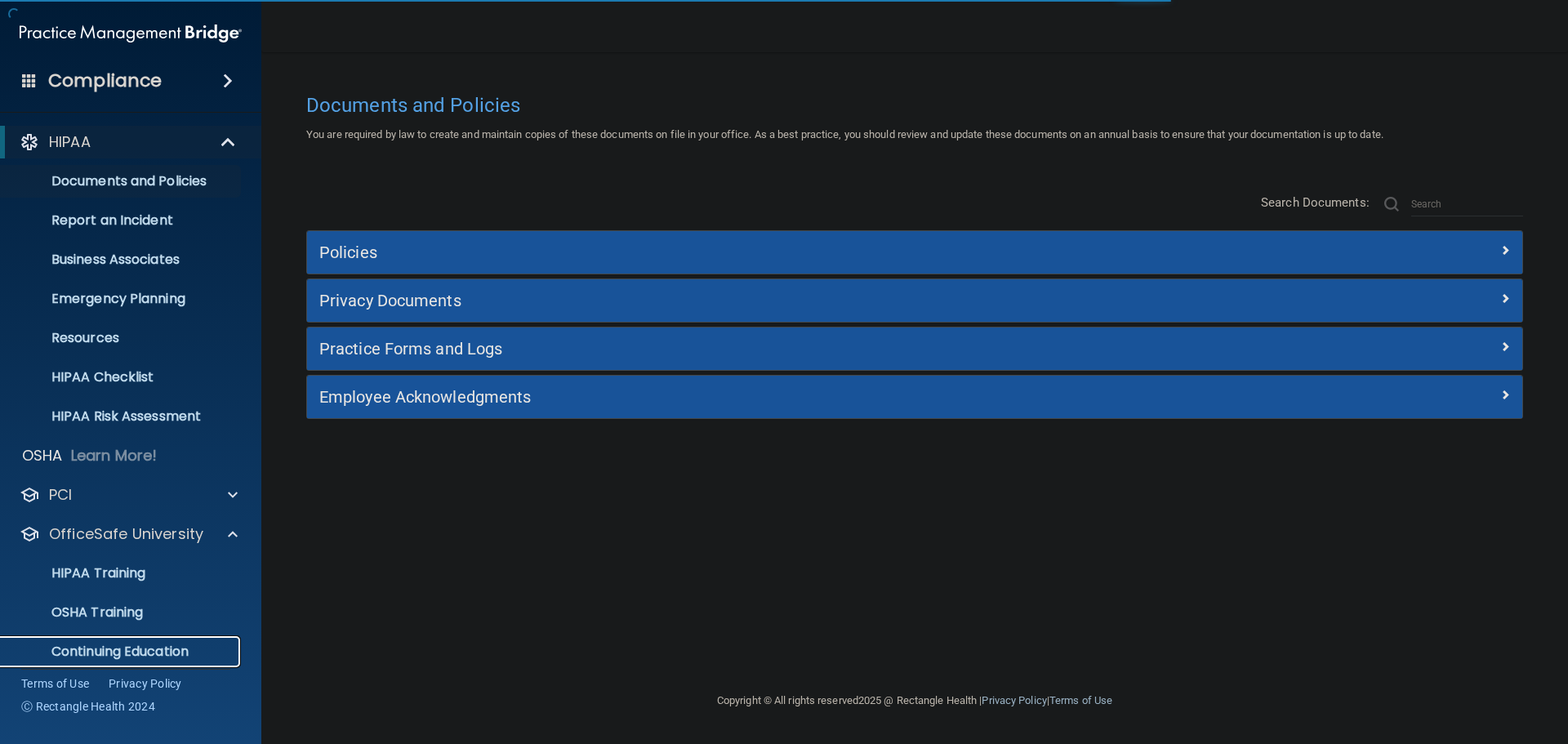
click at [168, 652] on p "Continuing Education" at bounding box center [122, 651] width 223 height 16
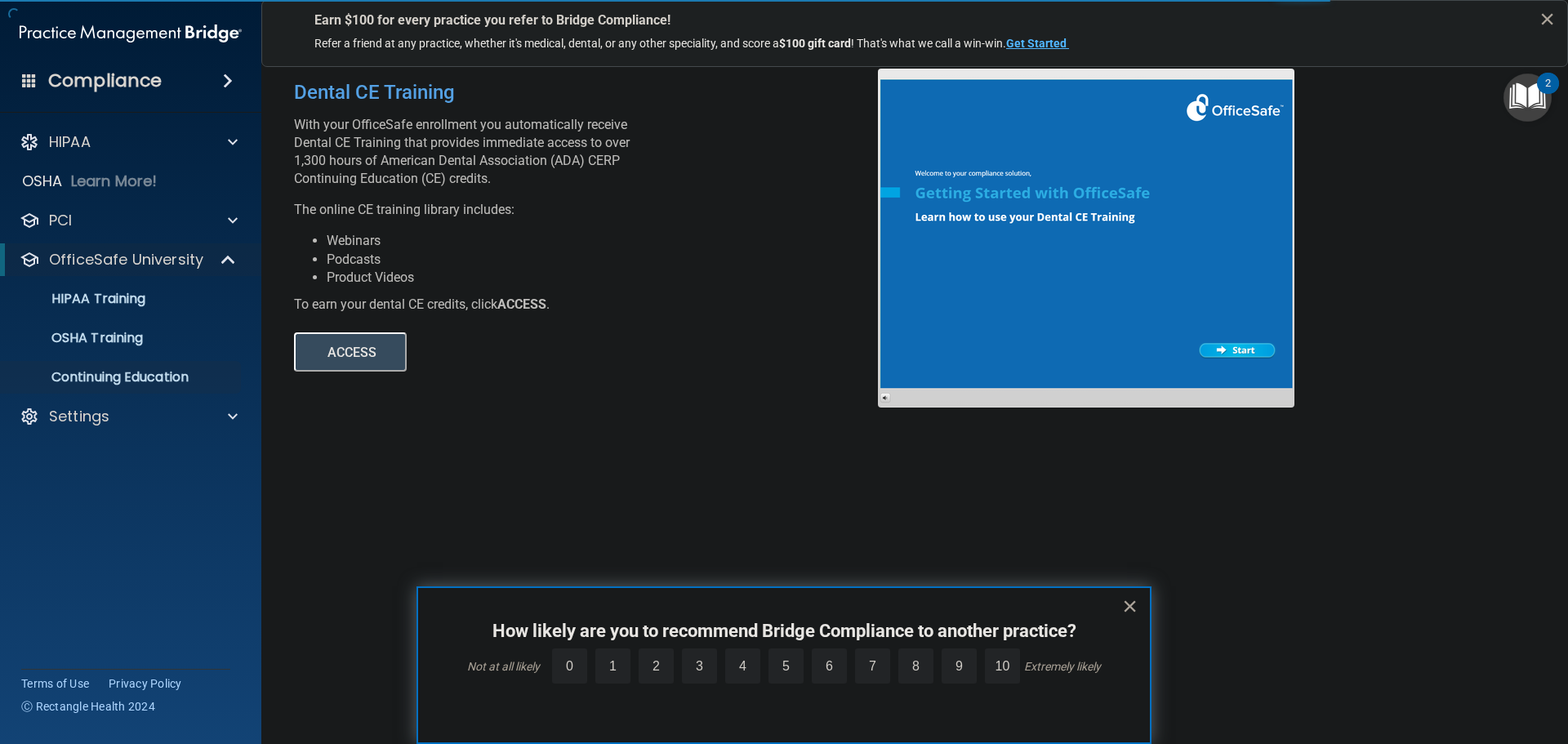
click at [343, 356] on button "ACCESS" at bounding box center [350, 352] width 113 height 39
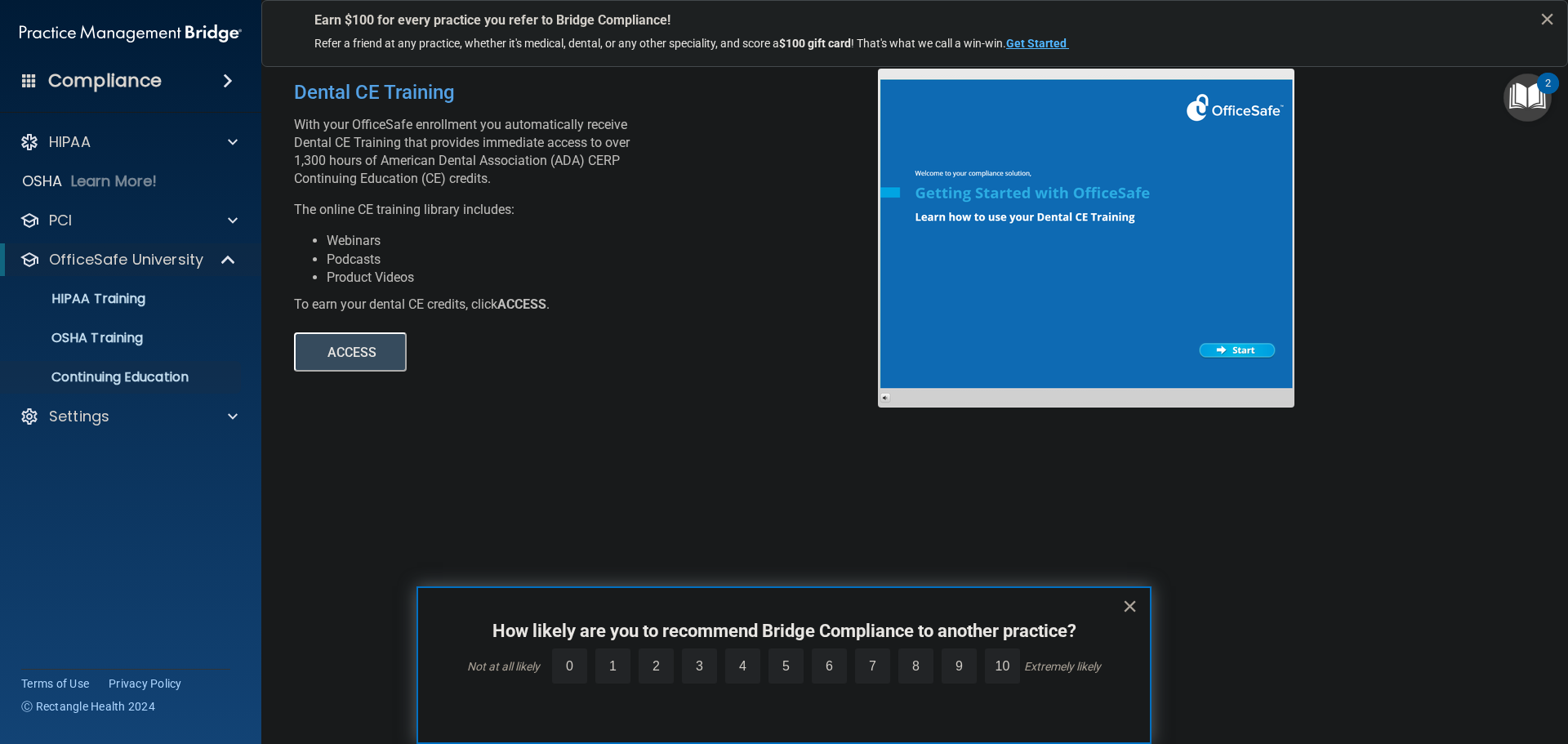
click at [275, 396] on main "Dental CE Training With your OfficeSafe enrollment you automatically receive De…" at bounding box center [915, 398] width 1307 height 692
click at [230, 410] on span at bounding box center [232, 416] width 9 height 20
click at [89, 582] on link "Sign Out" at bounding box center [112, 573] width 257 height 33
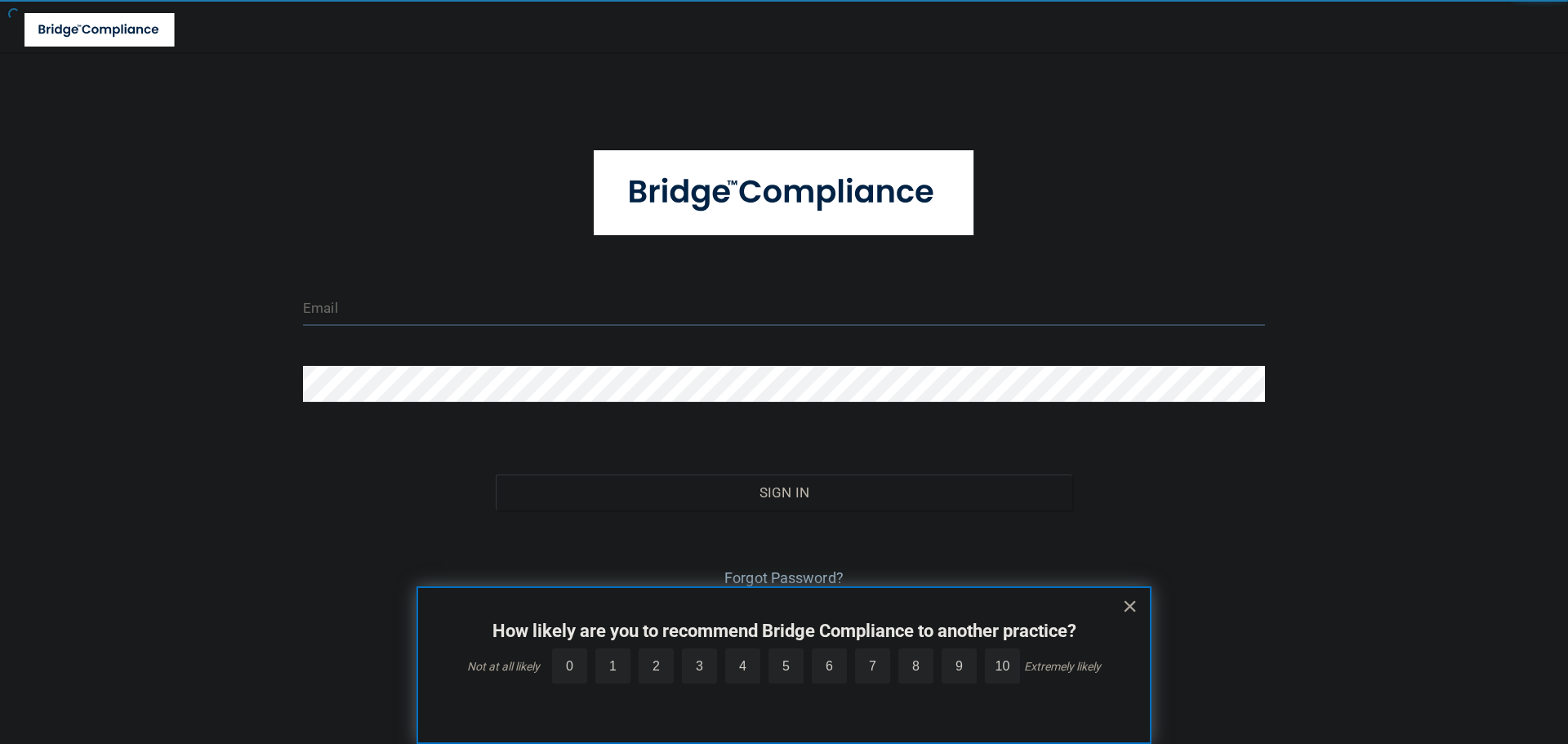
type input "cfletcher@rectanglehealth.com"
